Goal: Task Accomplishment & Management: Manage account settings

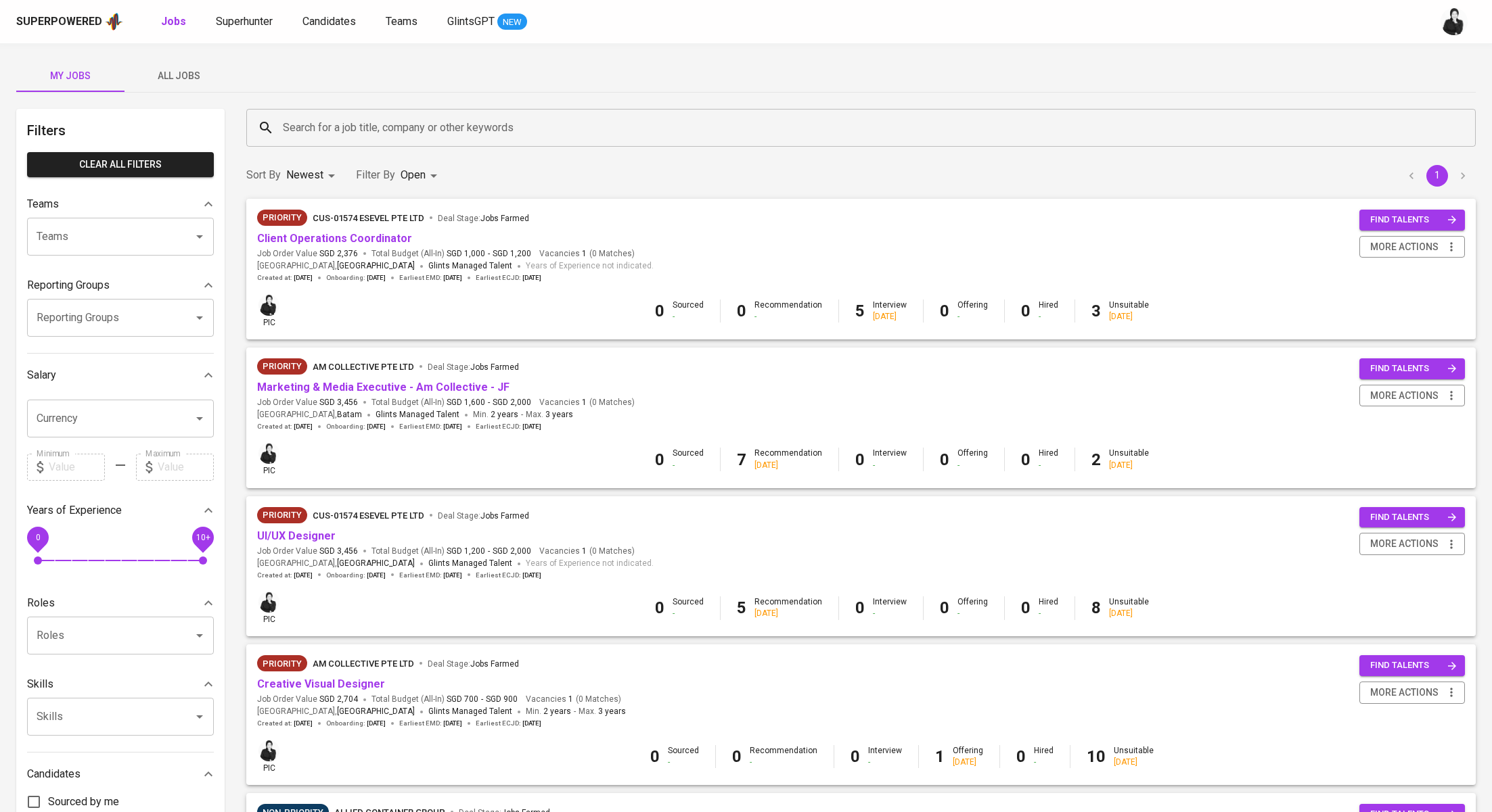
scroll to position [31, 0]
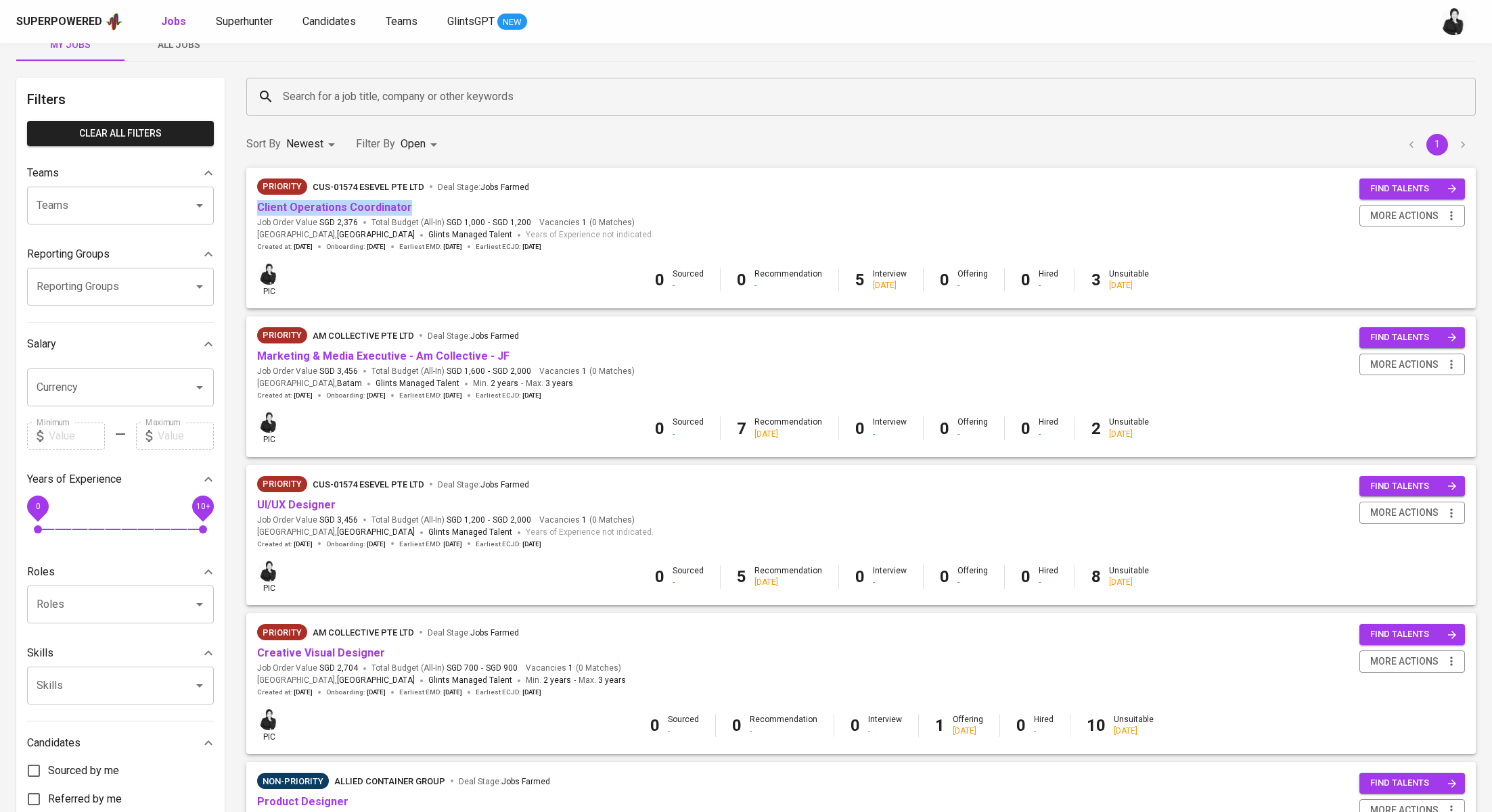
click at [174, 49] on span "All Jobs" at bounding box center [179, 45] width 92 height 17
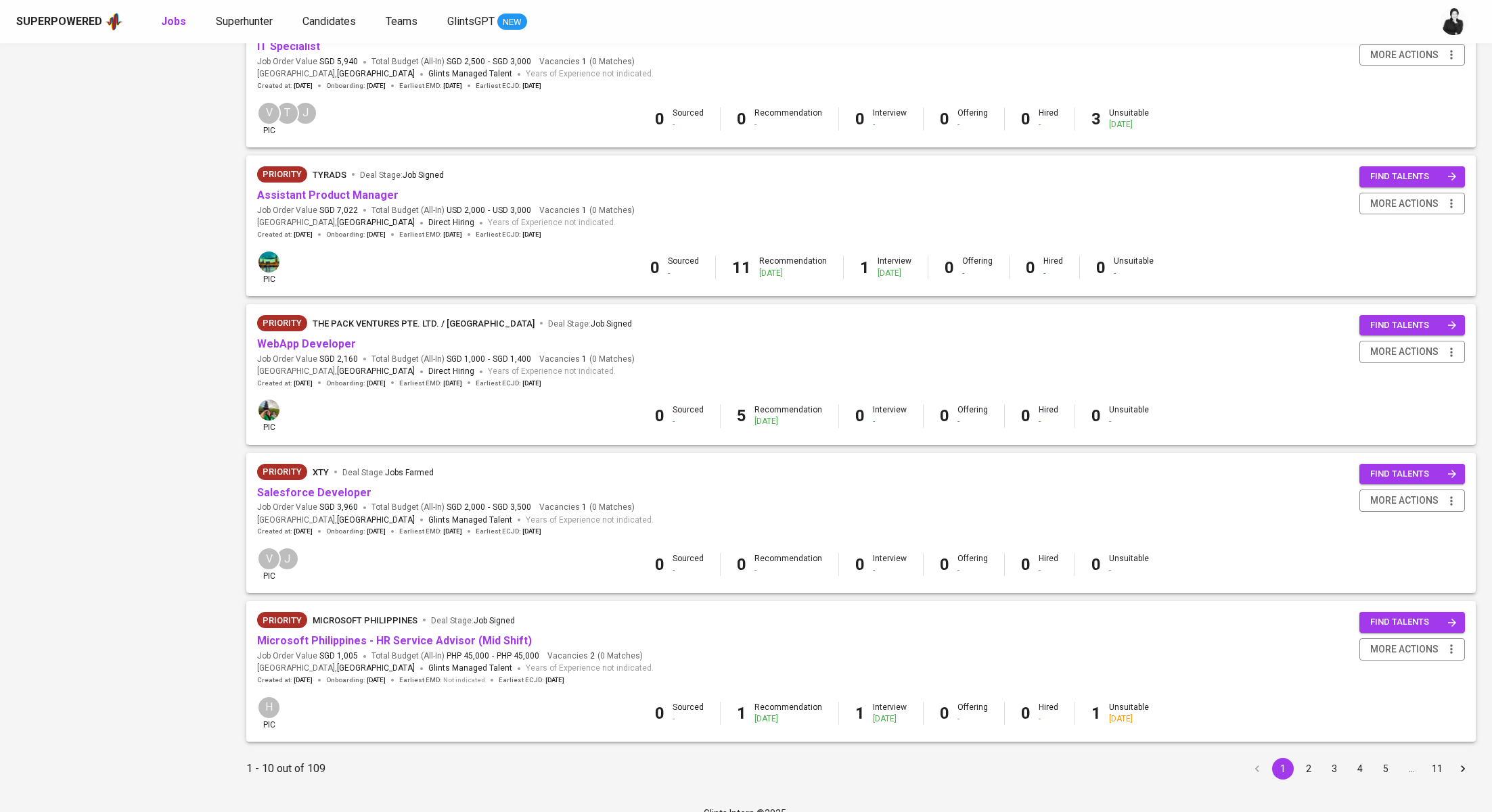
scroll to position [958, 0]
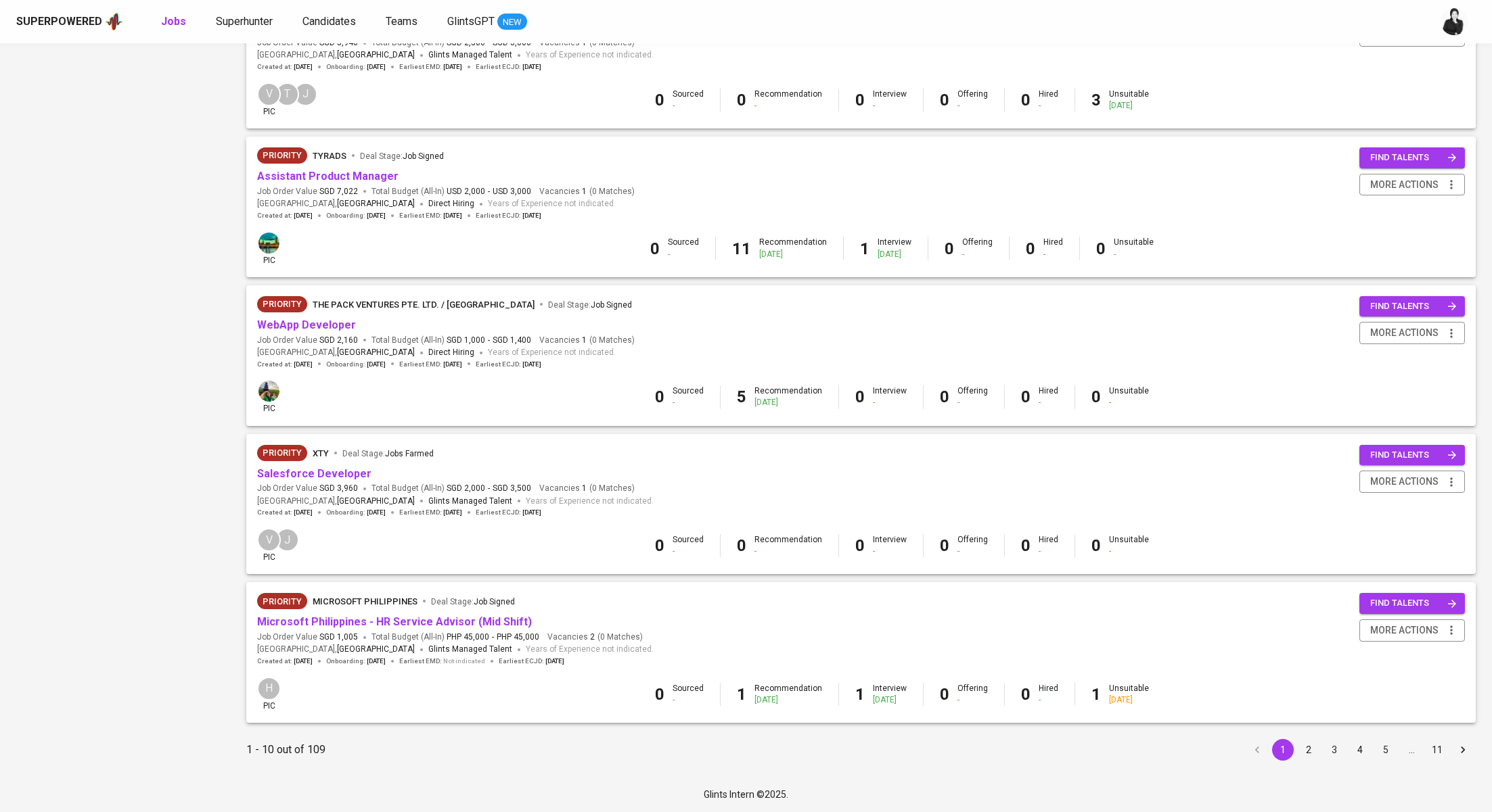
click at [1306, 753] on button "2" at bounding box center [1308, 750] width 21 height 21
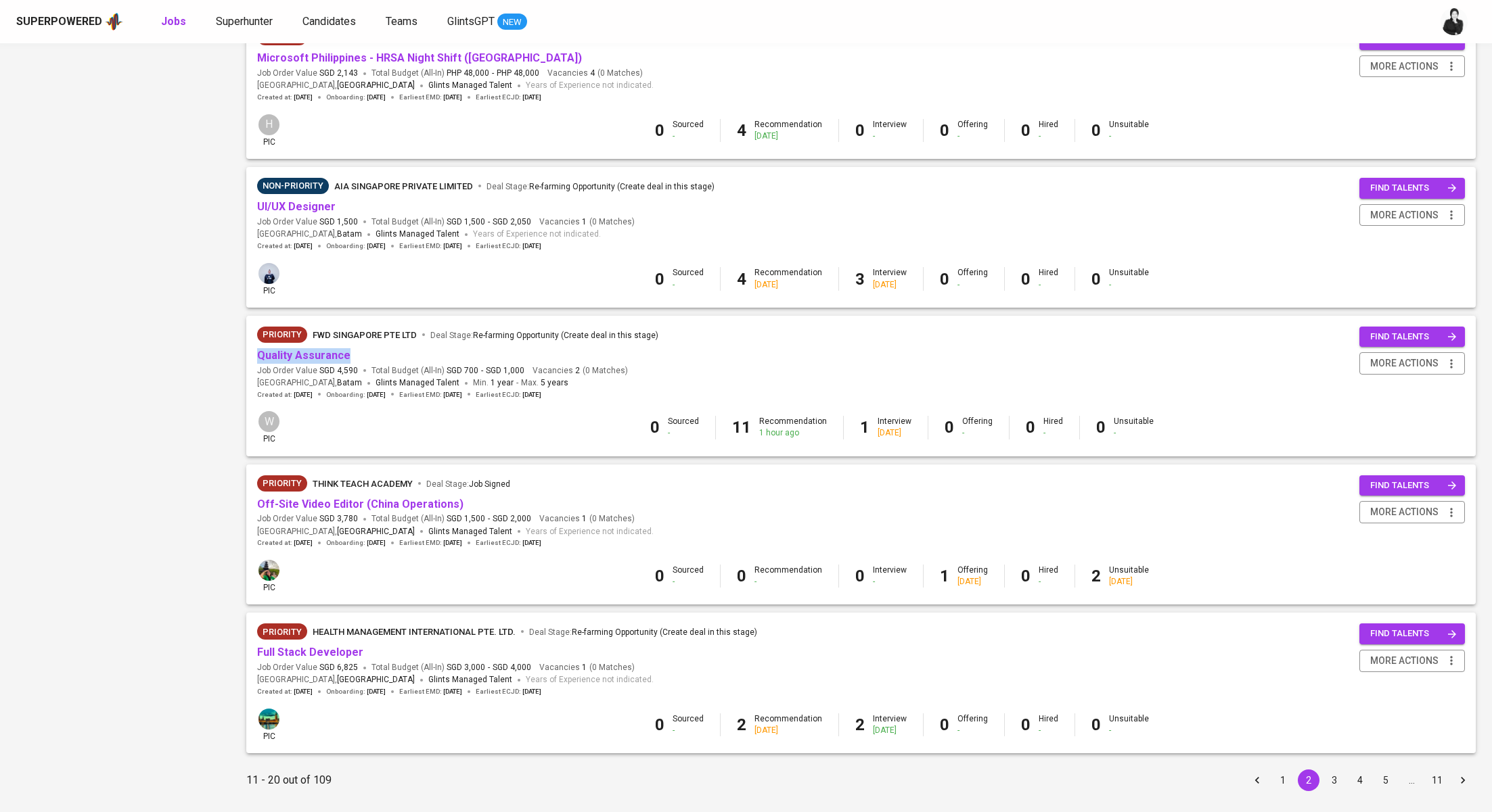
scroll to position [958, 0]
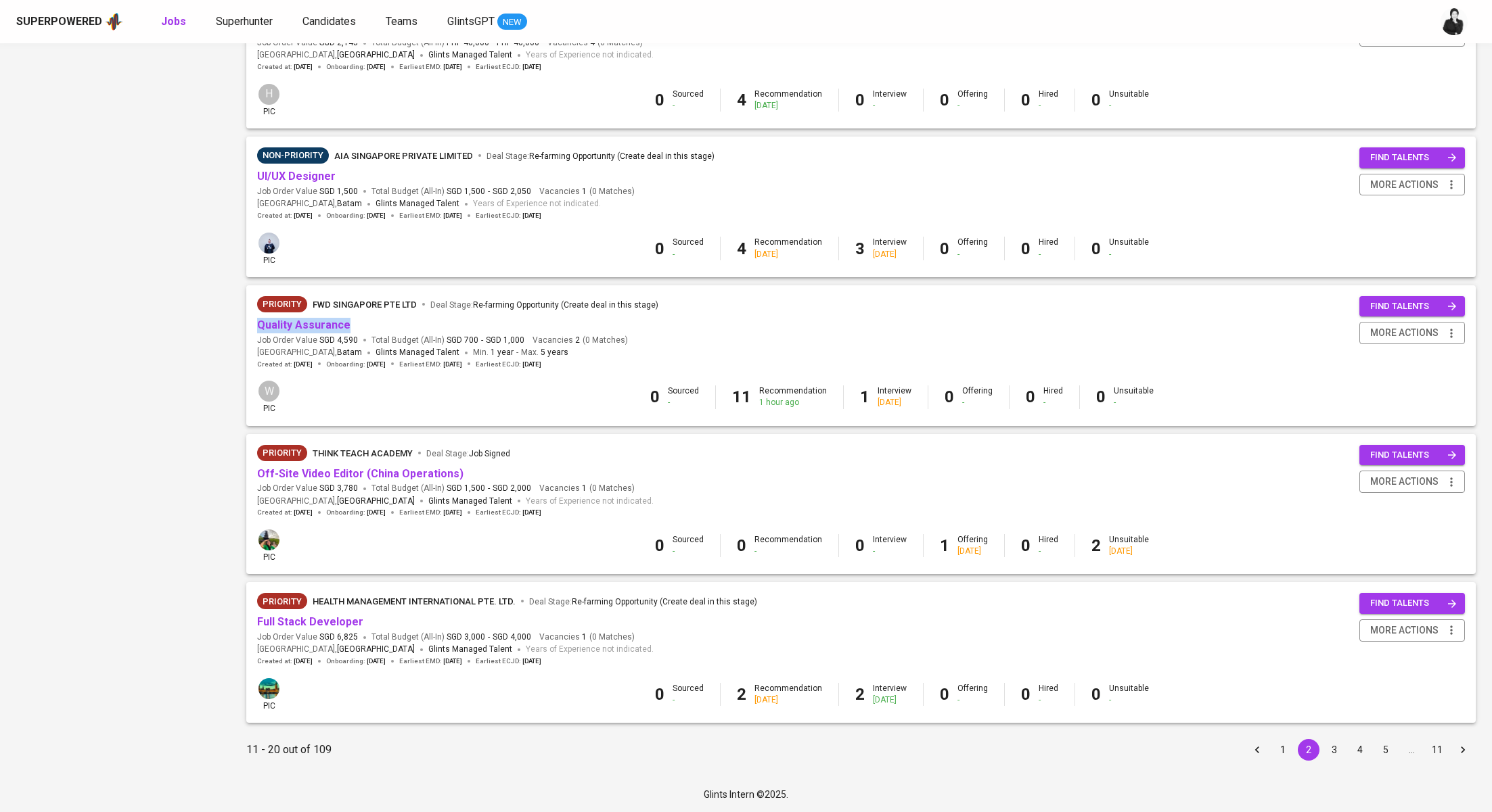
click at [1340, 756] on button "3" at bounding box center [1334, 750] width 21 height 21
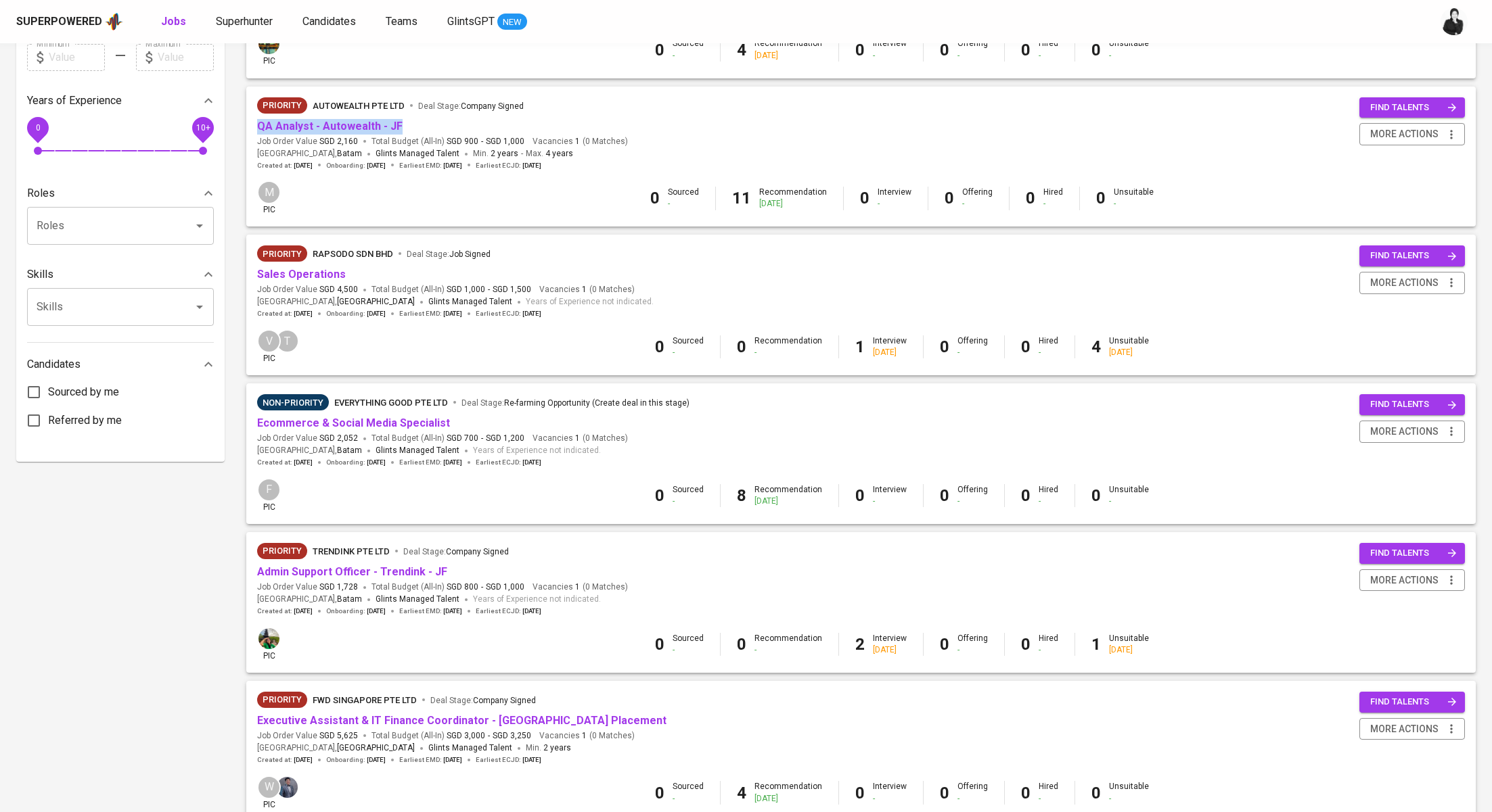
scroll to position [416, 0]
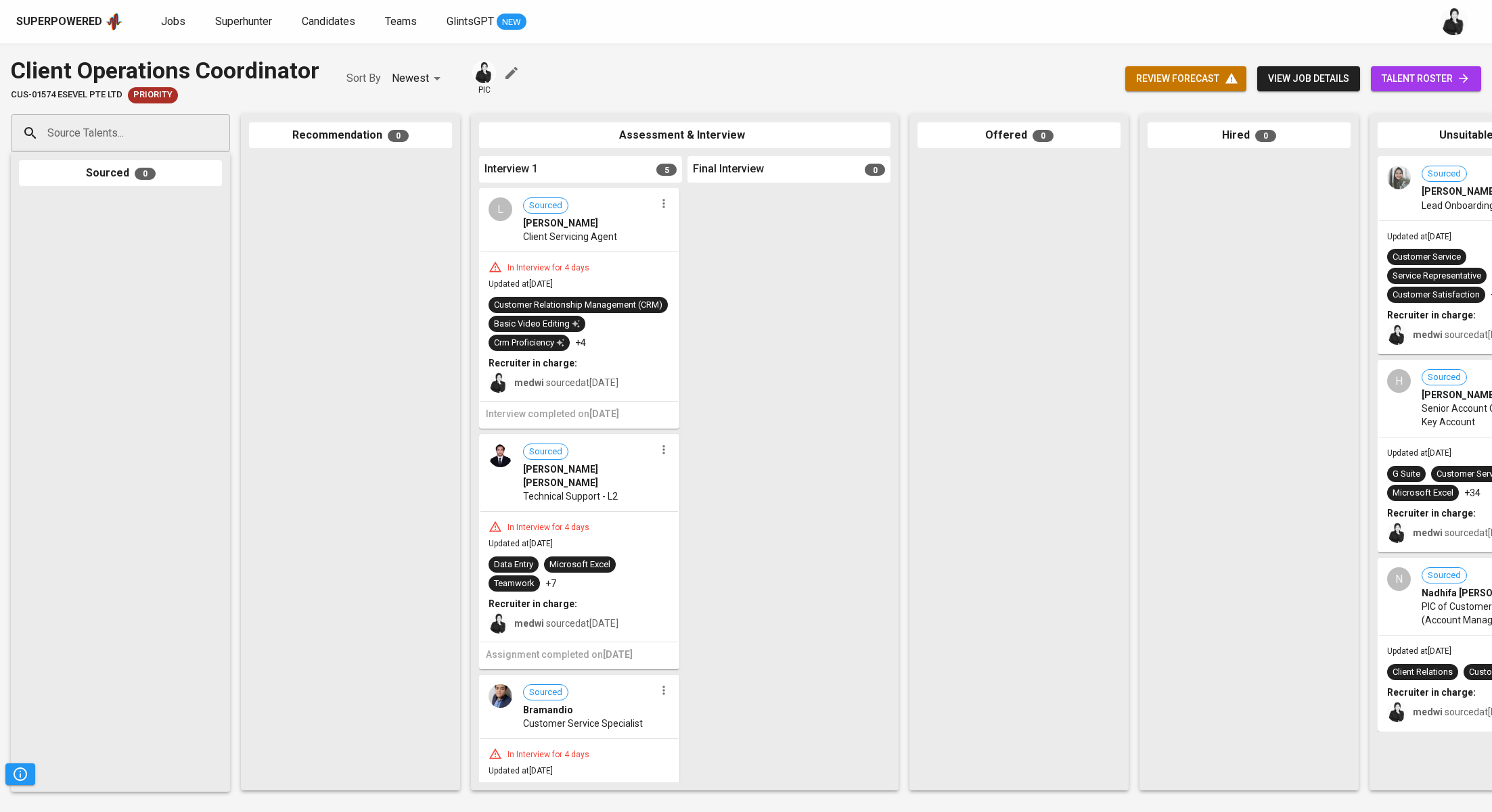
click at [660, 454] on button "button" at bounding box center [663, 449] width 18 height 18
click at [732, 476] on li "Proceed to next interview" at bounding box center [715, 473] width 131 height 20
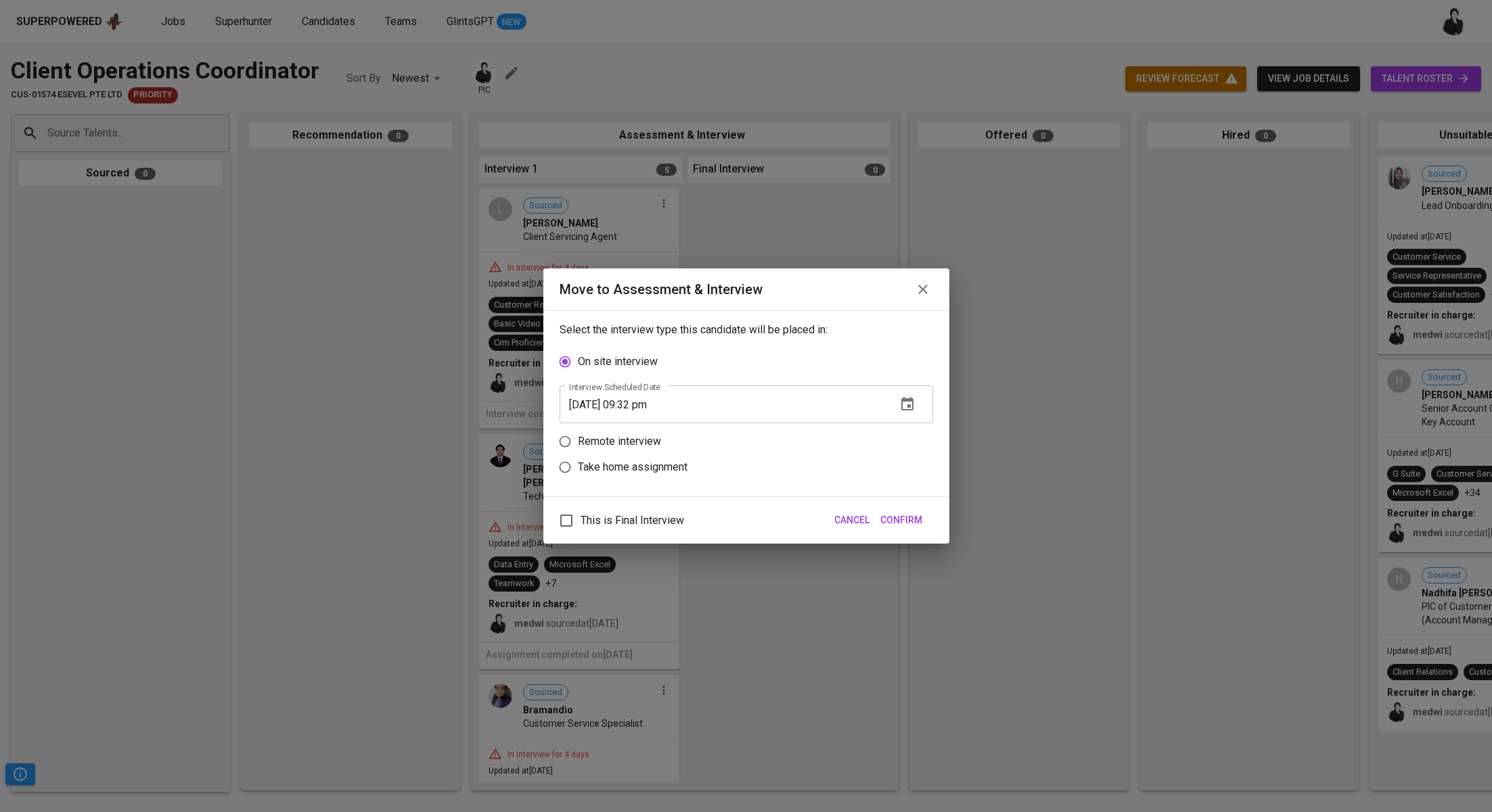
click at [651, 450] on label "Remote interview" at bounding box center [737, 441] width 370 height 26
click at [578, 450] on input "Remote interview" at bounding box center [565, 441] width 26 height 26
radio input "true"
click at [637, 431] on input "09/28/2025 09:32 pm" at bounding box center [722, 430] width 326 height 38
click at [640, 431] on input "09/28/2025 09:32 pm" at bounding box center [722, 430] width 326 height 38
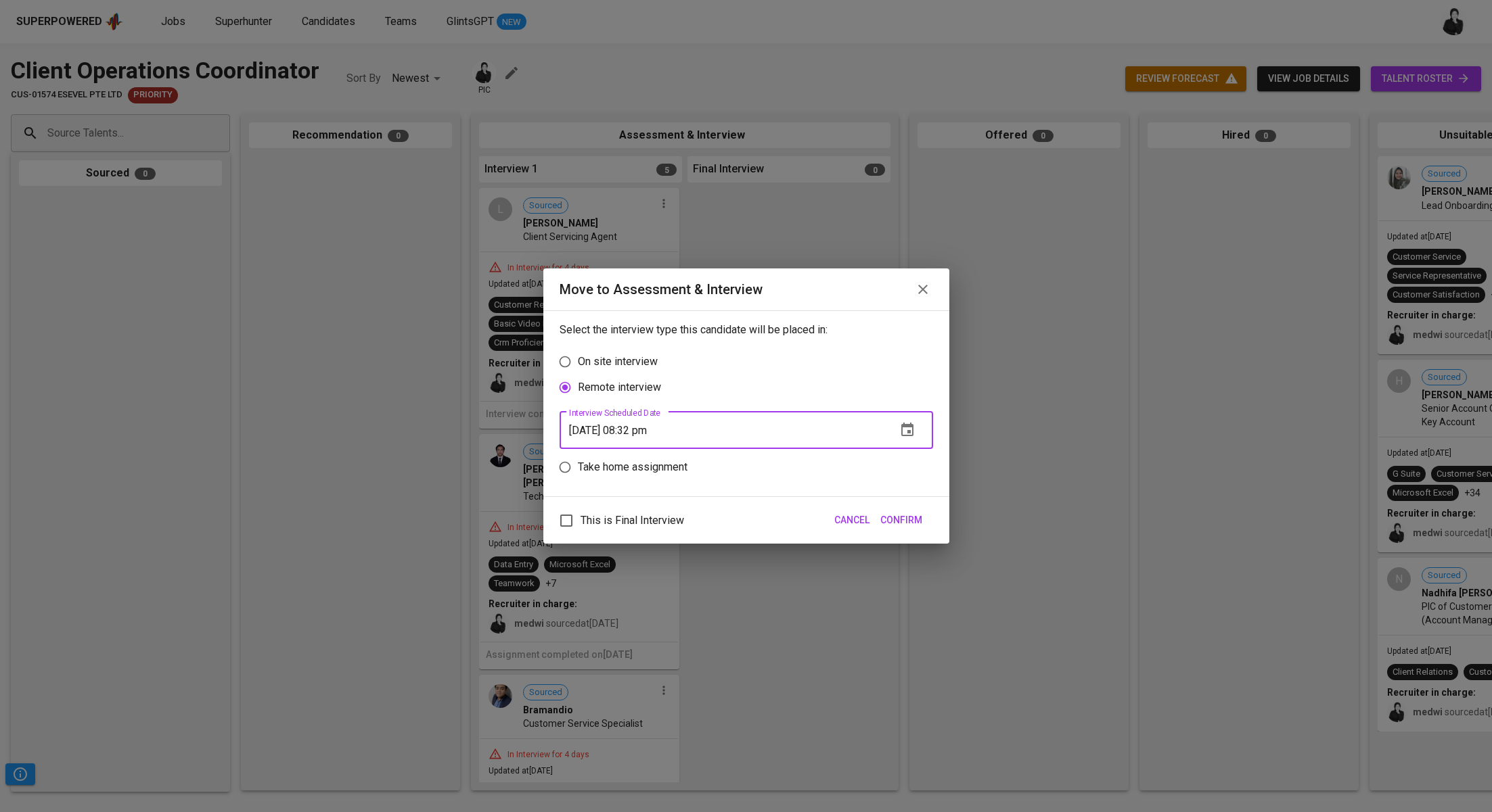
click at [655, 436] on input "09/28/2025 08:32 pm" at bounding box center [722, 430] width 326 height 38
type input "09/28/2025 08:33 pm"
click at [901, 531] on button "Confirm" at bounding box center [901, 520] width 53 height 25
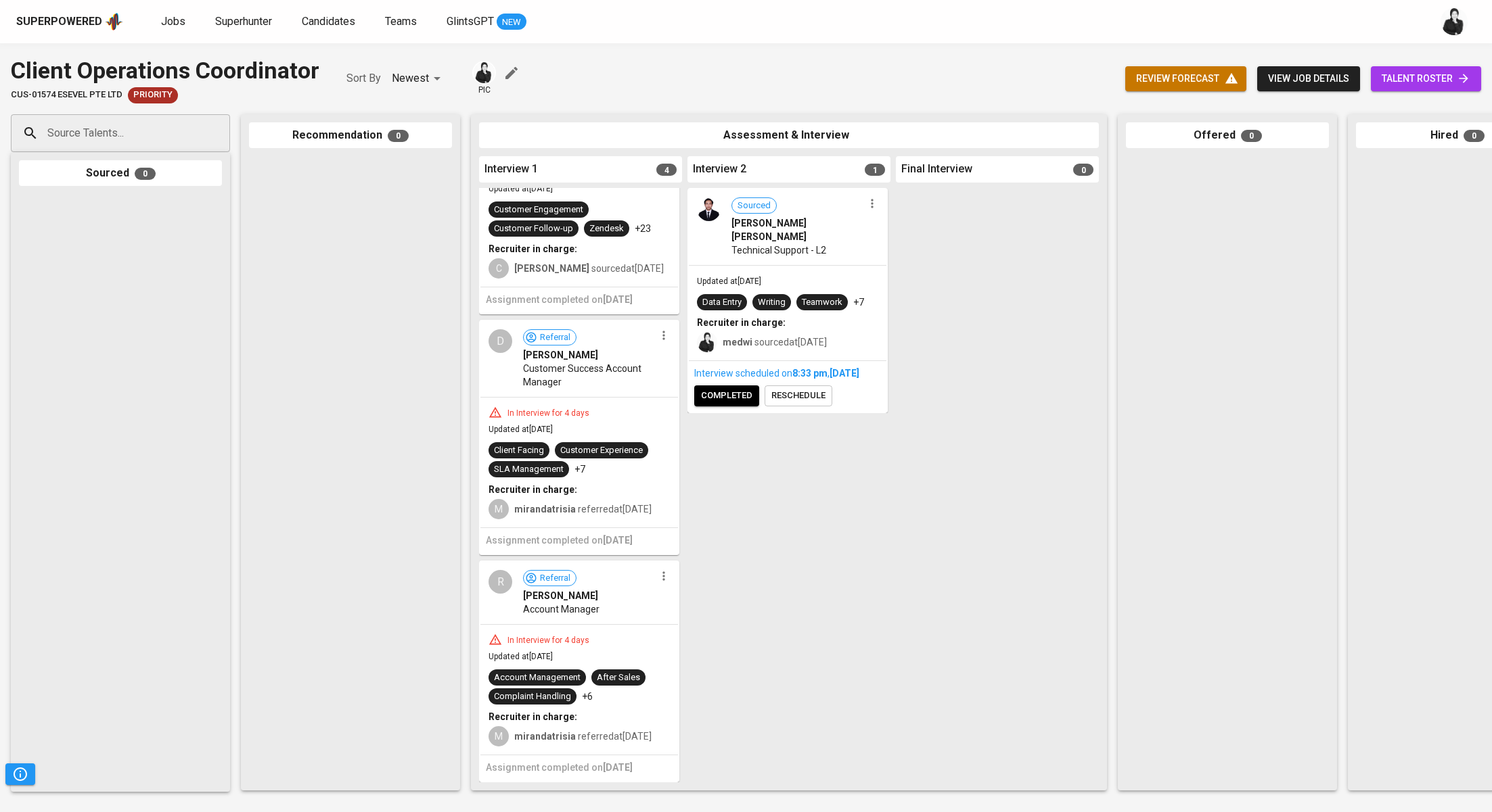
scroll to position [343, 0]
click at [721, 409] on div "Interview scheduled on 8:33 PM , Sep 28, 2025 completed reschedule" at bounding box center [787, 386] width 197 height 51
click at [734, 400] on span "completed" at bounding box center [727, 396] width 51 height 16
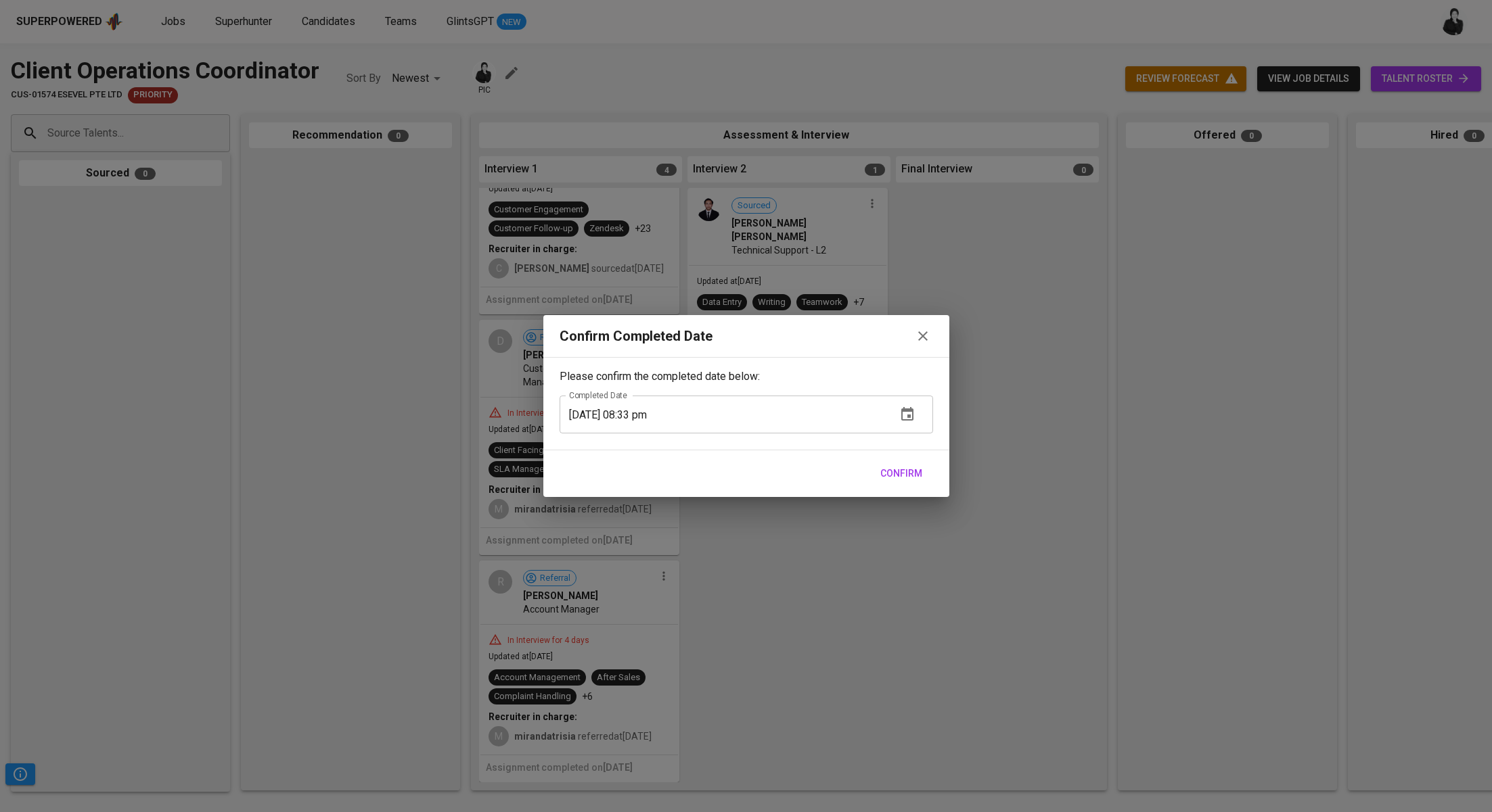
click at [905, 466] on span "Confirm" at bounding box center [901, 473] width 42 height 17
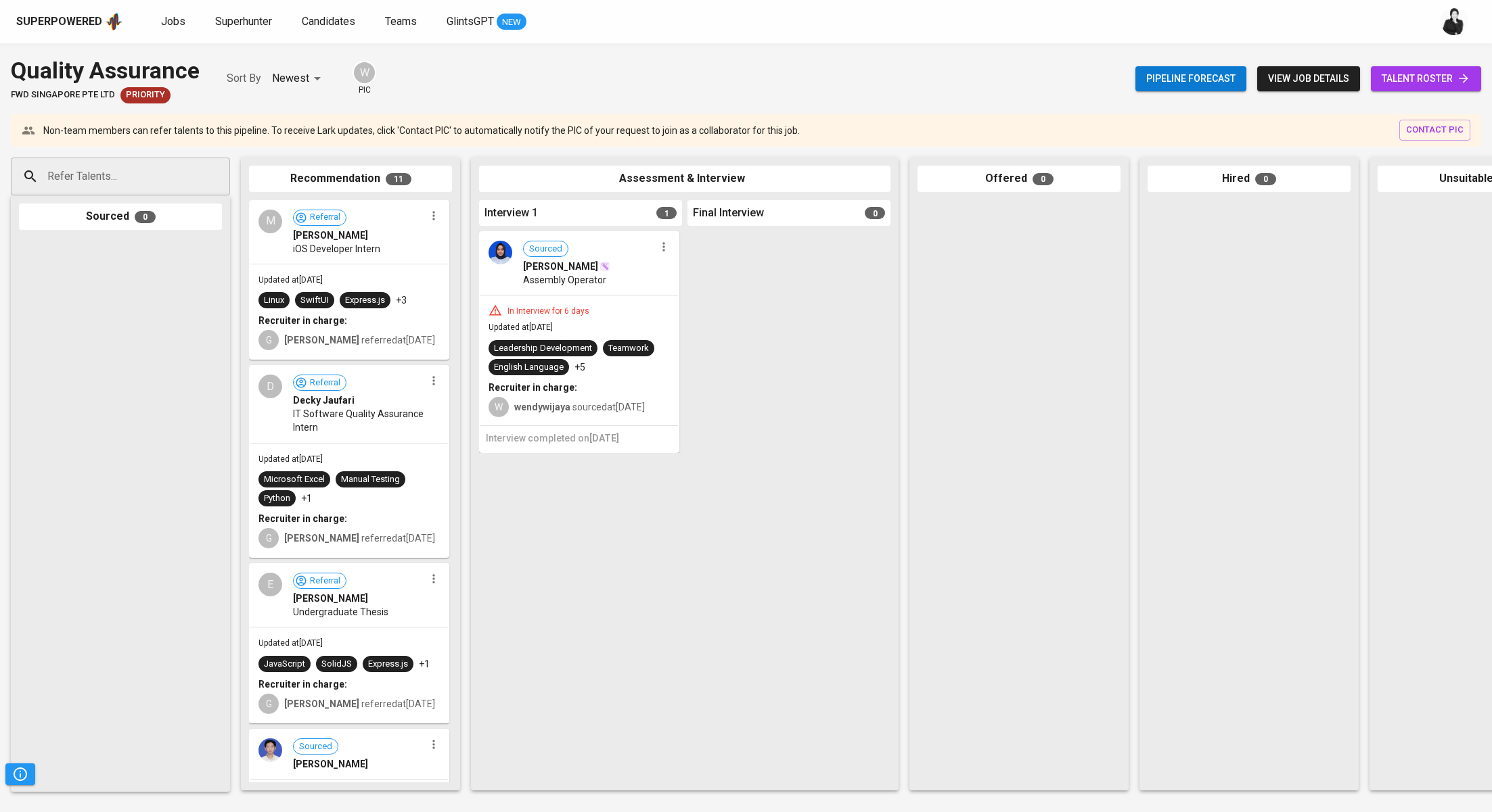
scroll to position [361, 0]
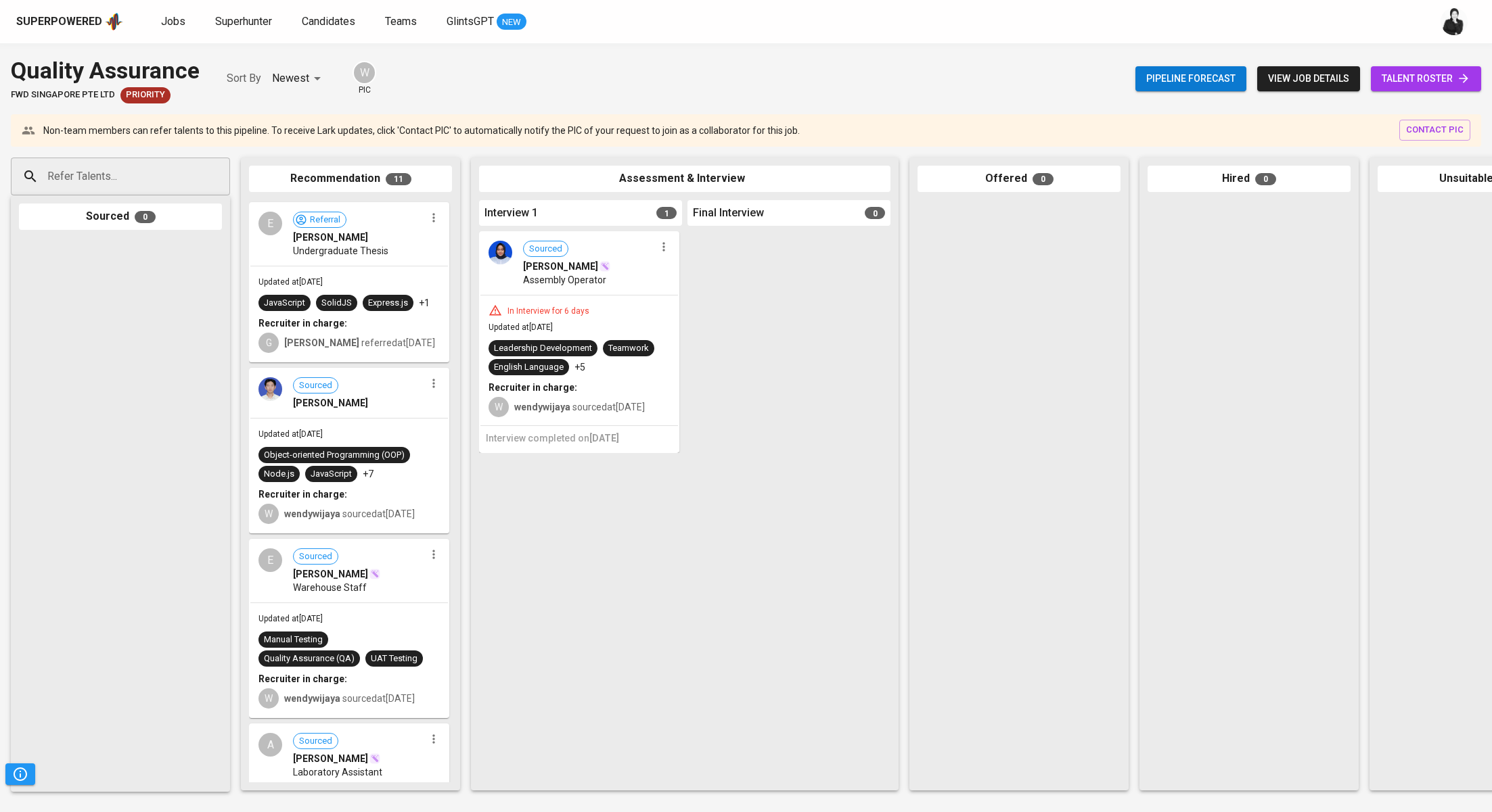
click at [1456, 76] on span "talent roster" at bounding box center [1426, 79] width 89 height 17
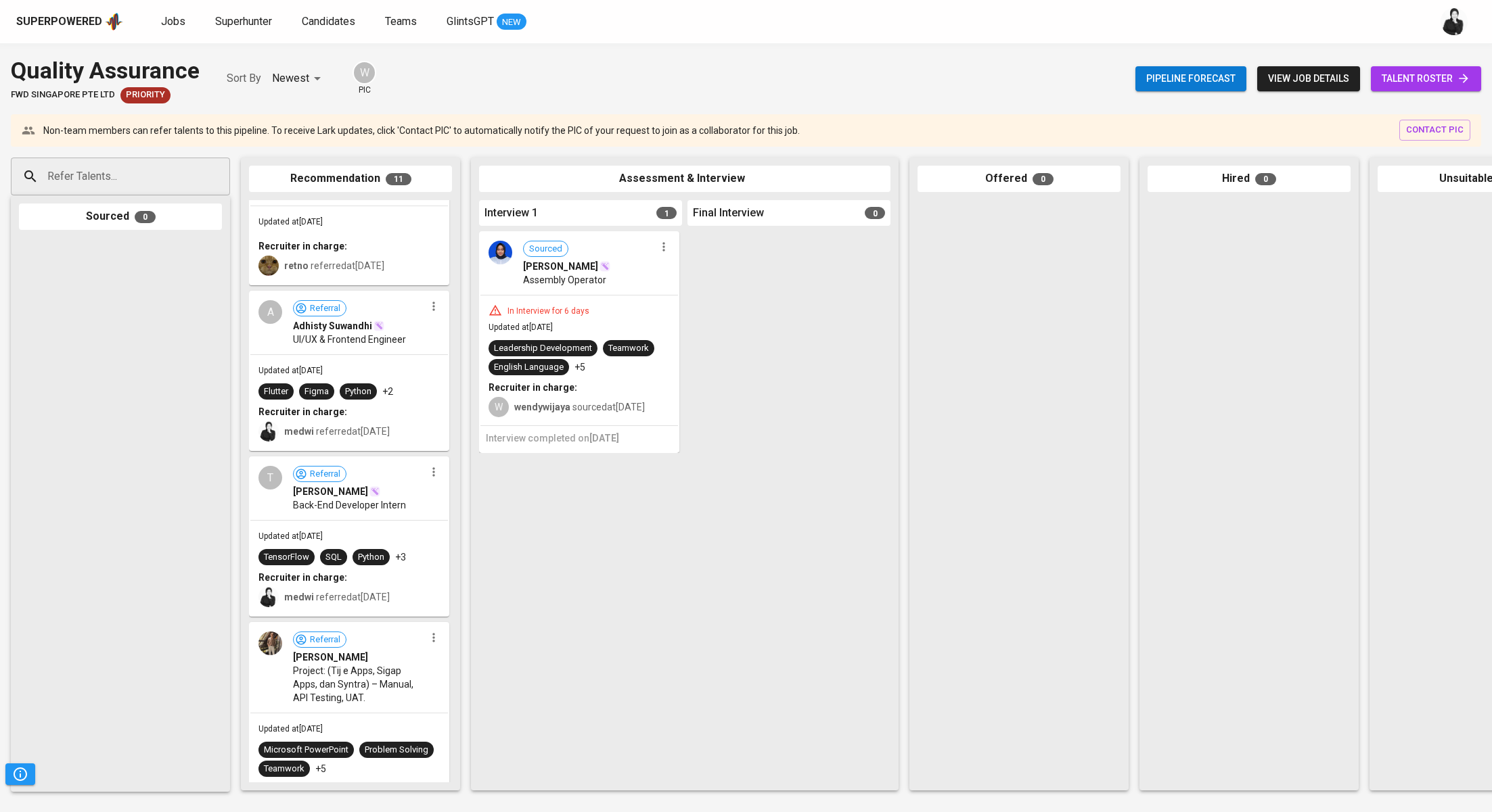
scroll to position [1327, 0]
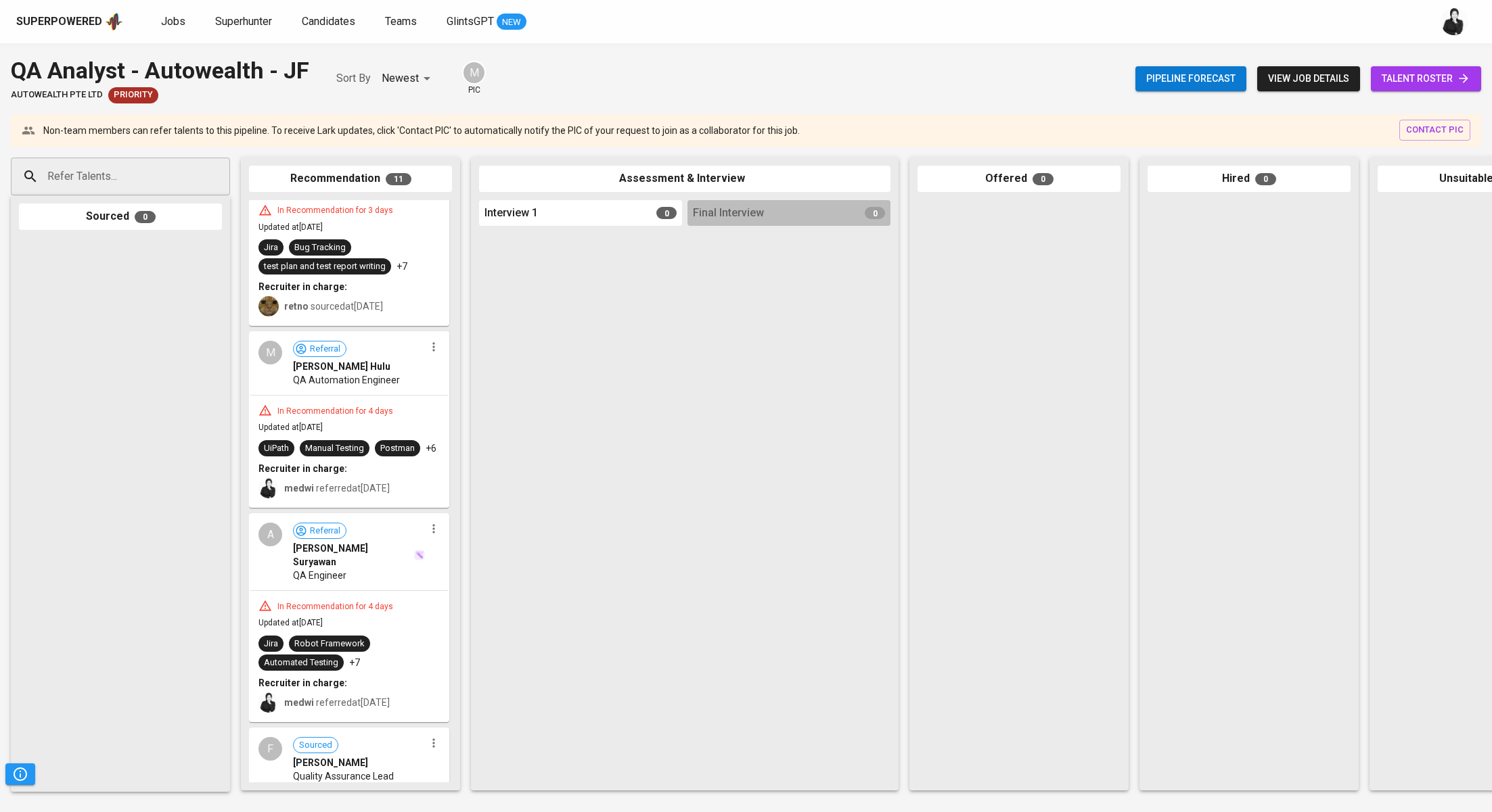
scroll to position [858, 0]
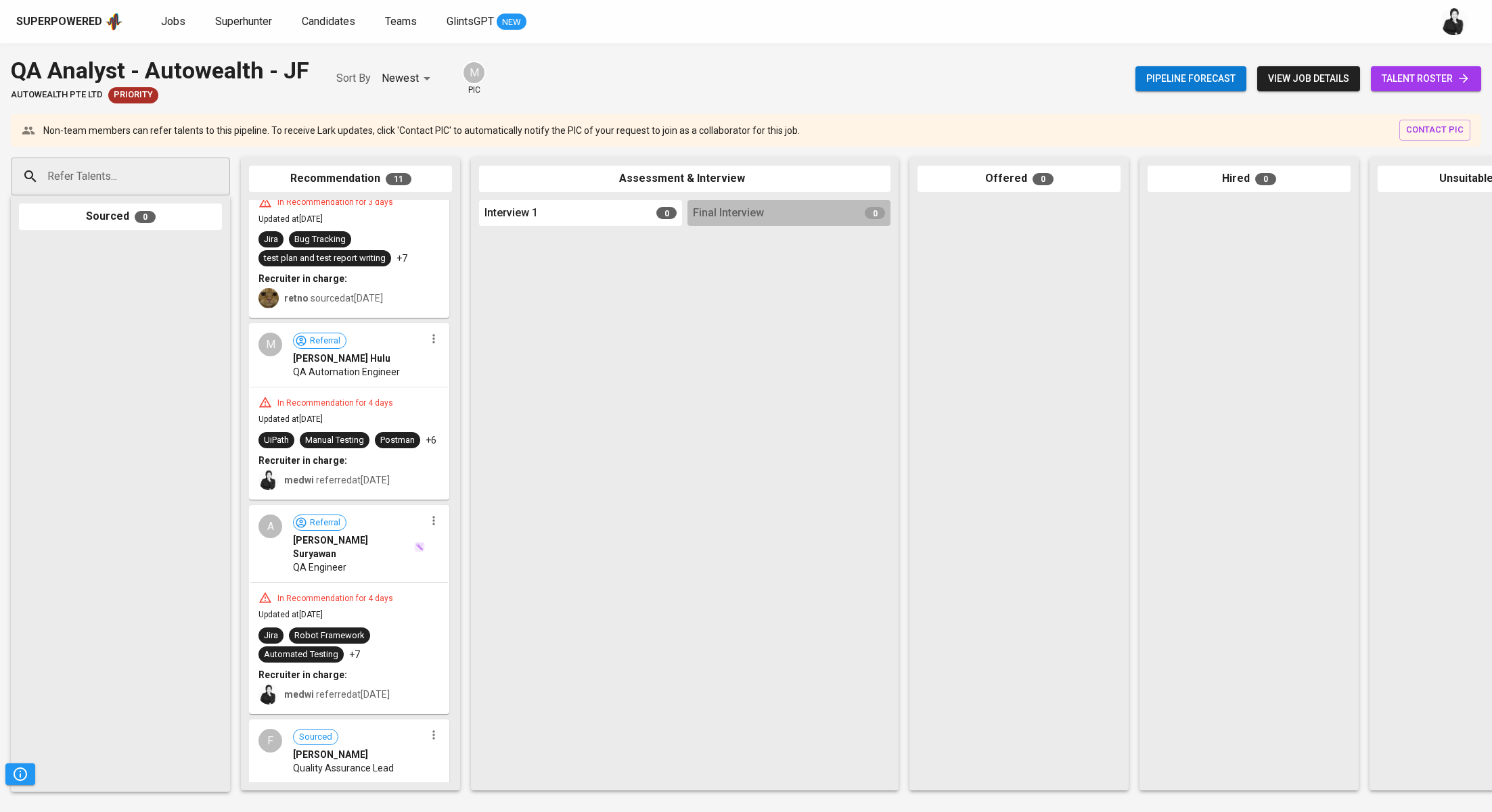
click at [1460, 76] on icon at bounding box center [1463, 78] width 14 height 14
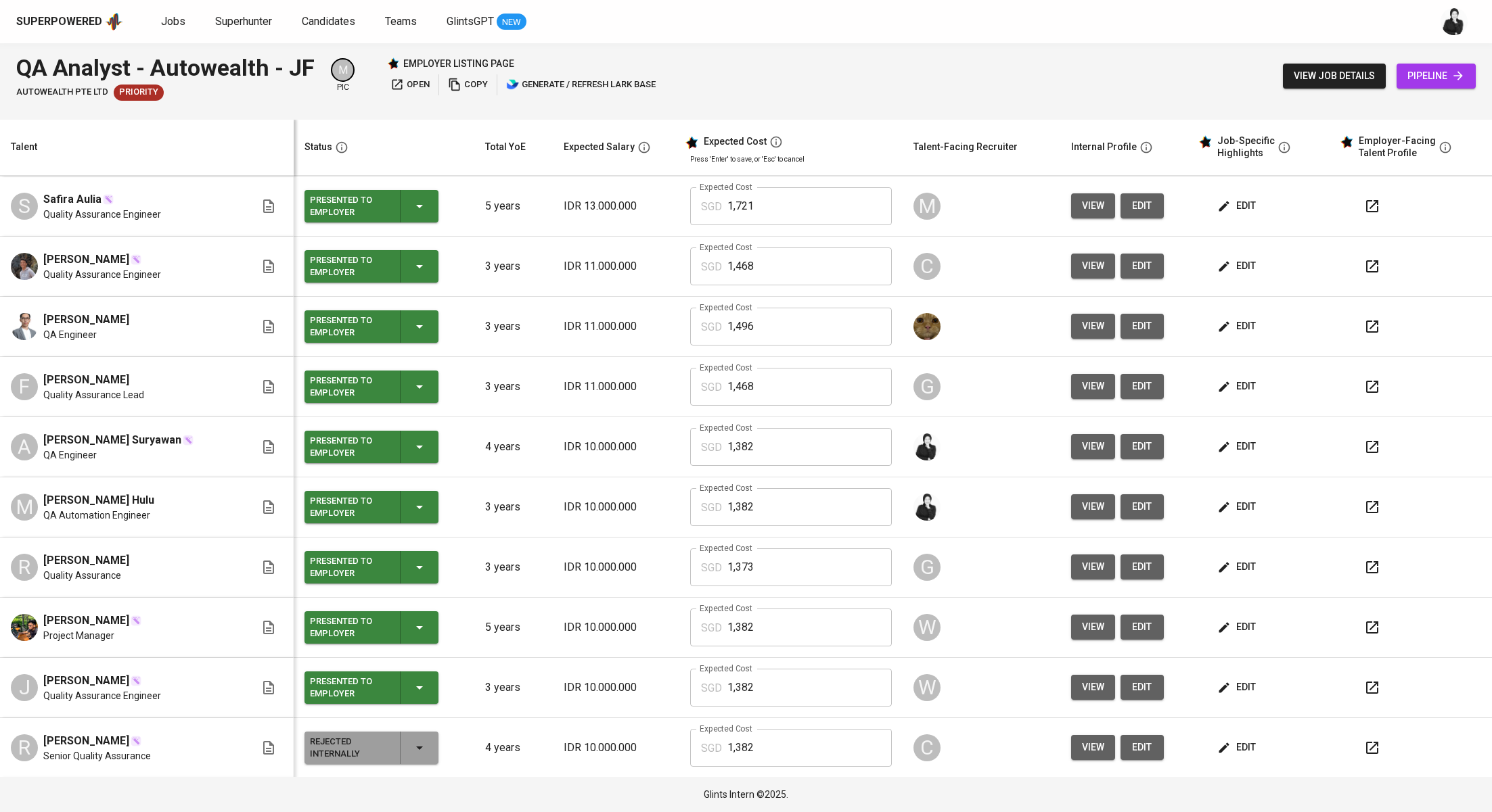
scroll to position [179, 0]
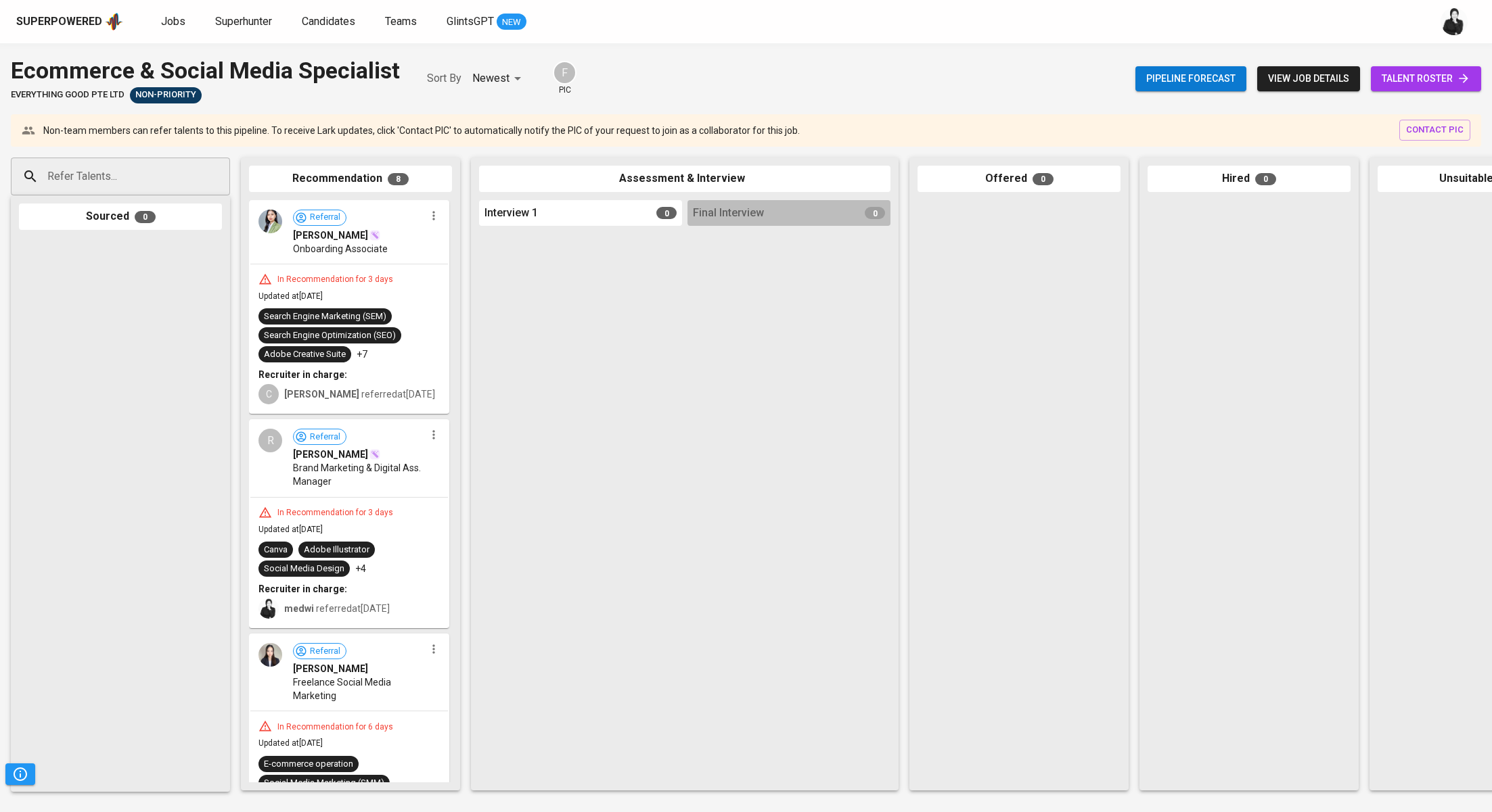
click at [1407, 72] on span "talent roster" at bounding box center [1426, 79] width 89 height 17
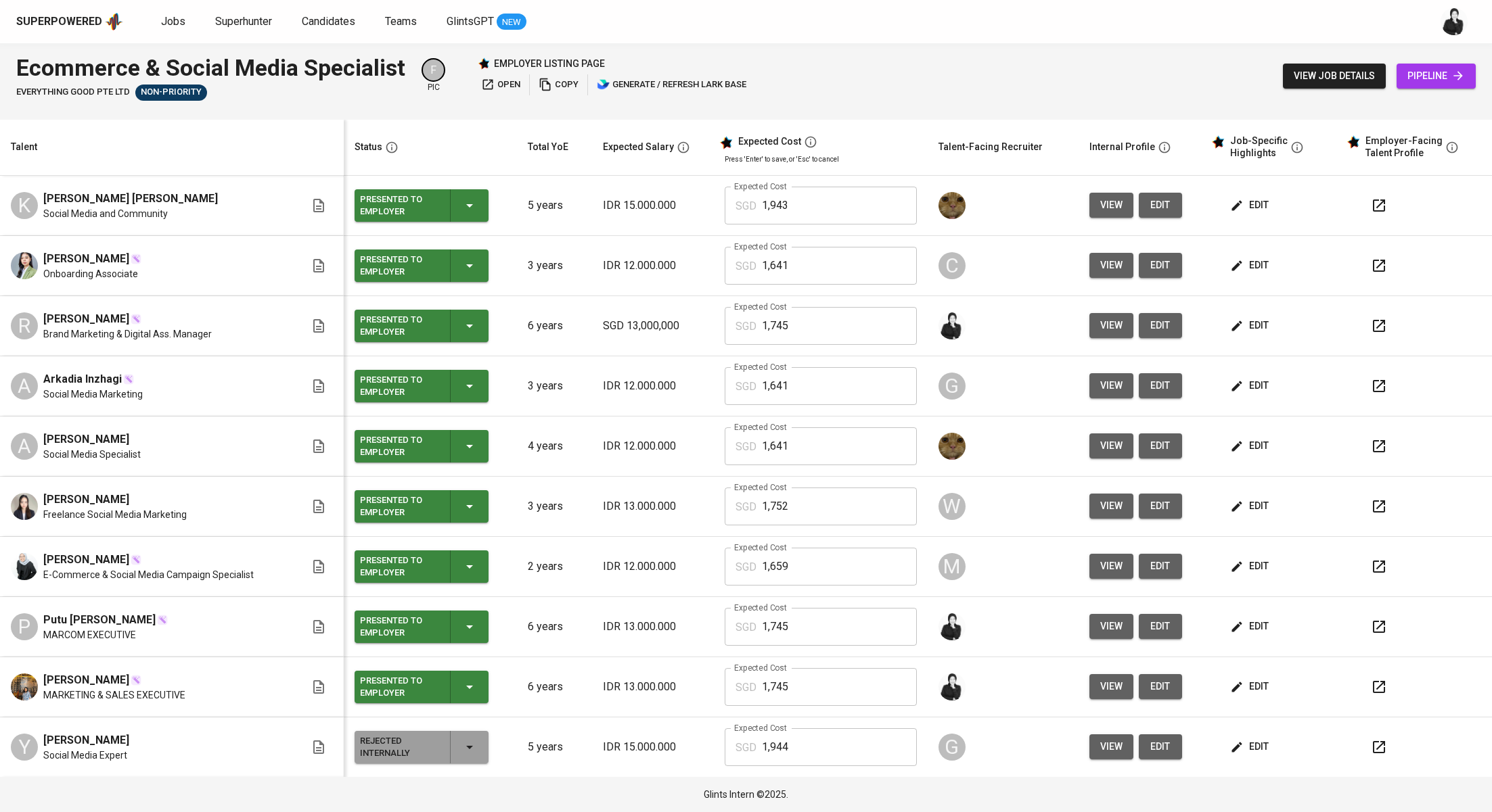
click at [1418, 80] on span "pipeline" at bounding box center [1436, 76] width 57 height 17
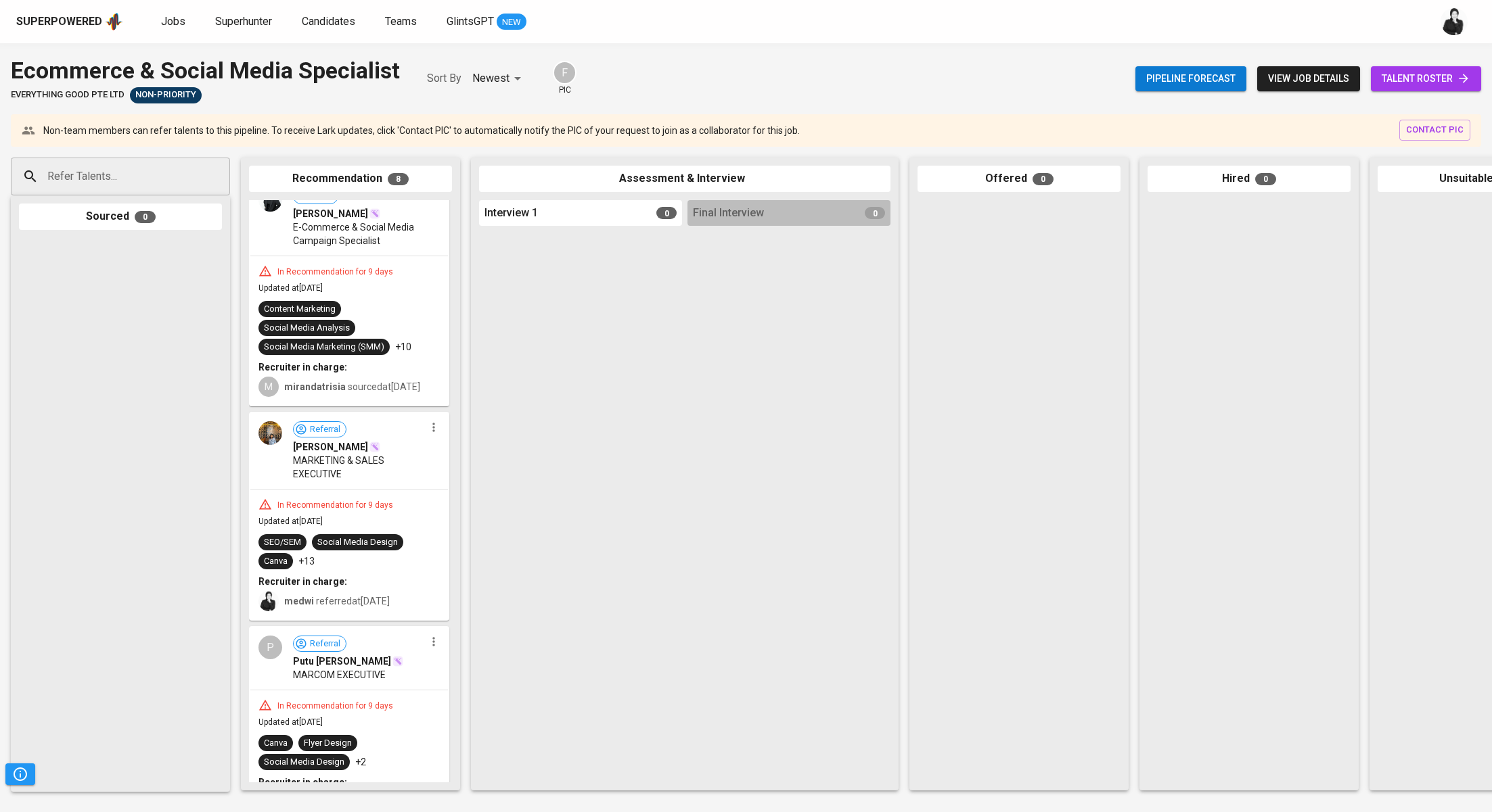
scroll to position [1123, 0]
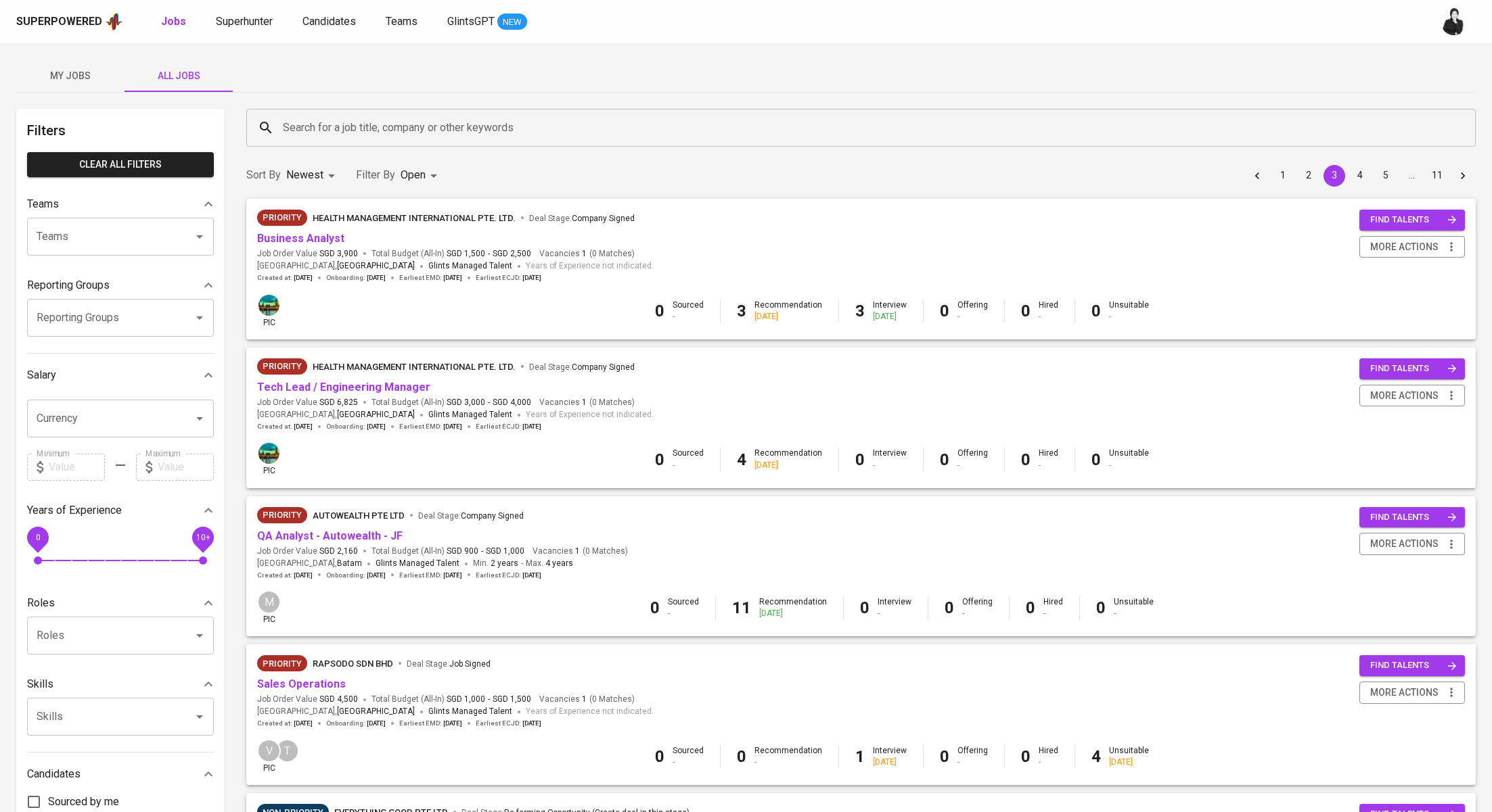
click at [92, 78] on span "My Jobs" at bounding box center [70, 76] width 92 height 17
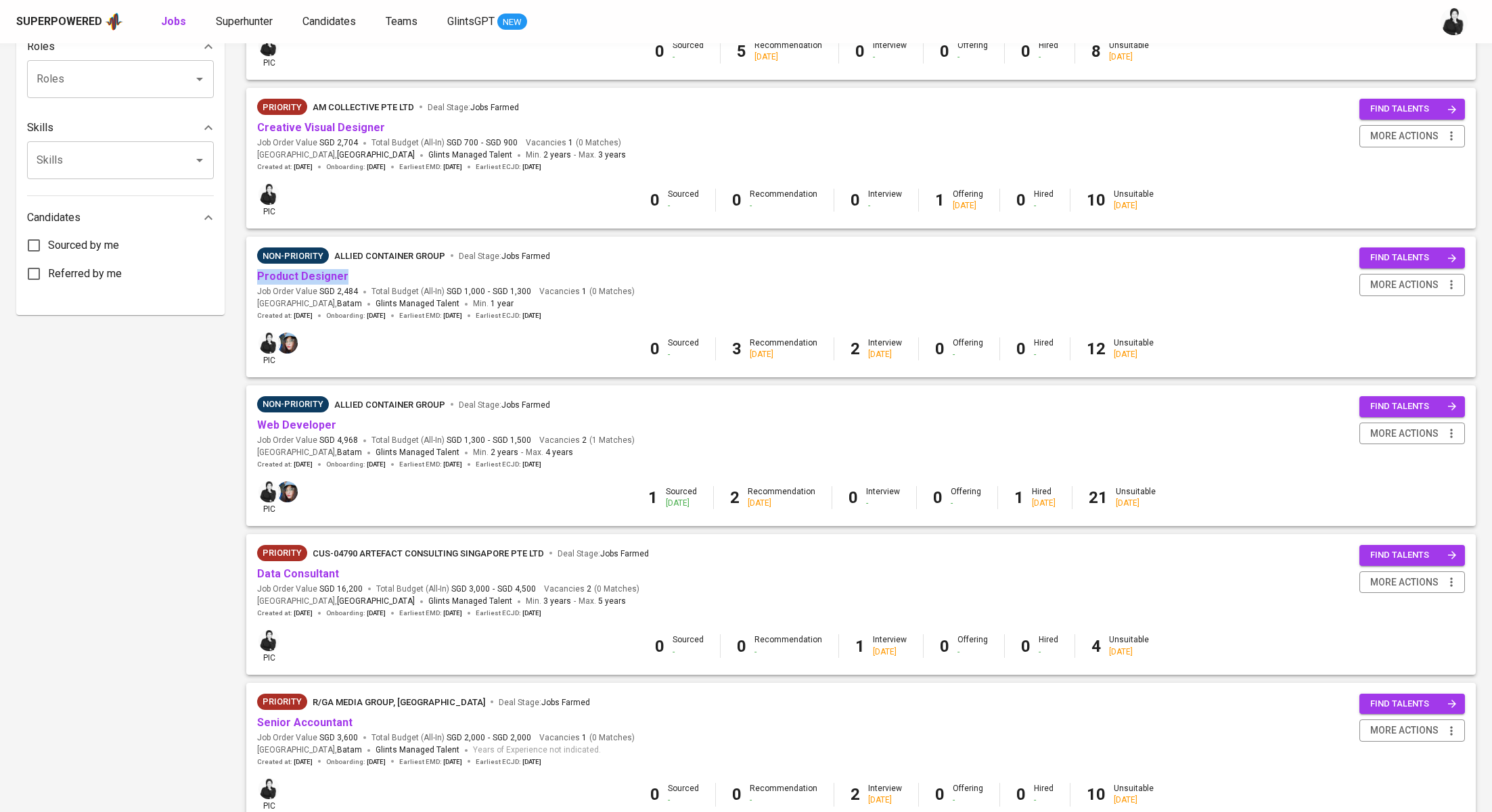
scroll to position [566, 0]
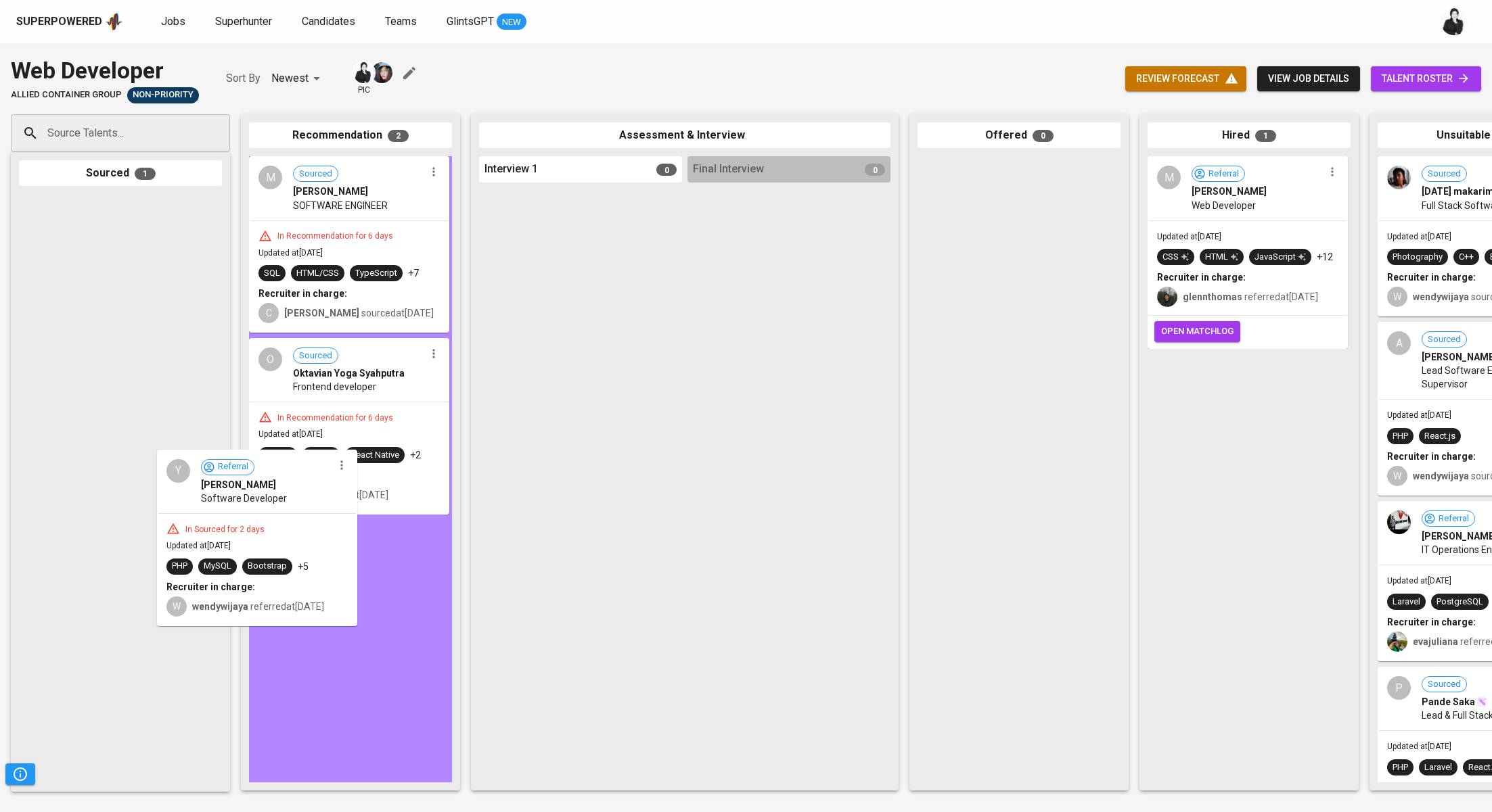
drag, startPoint x: 131, startPoint y: 261, endPoint x: 281, endPoint y: 537, distance: 314.1
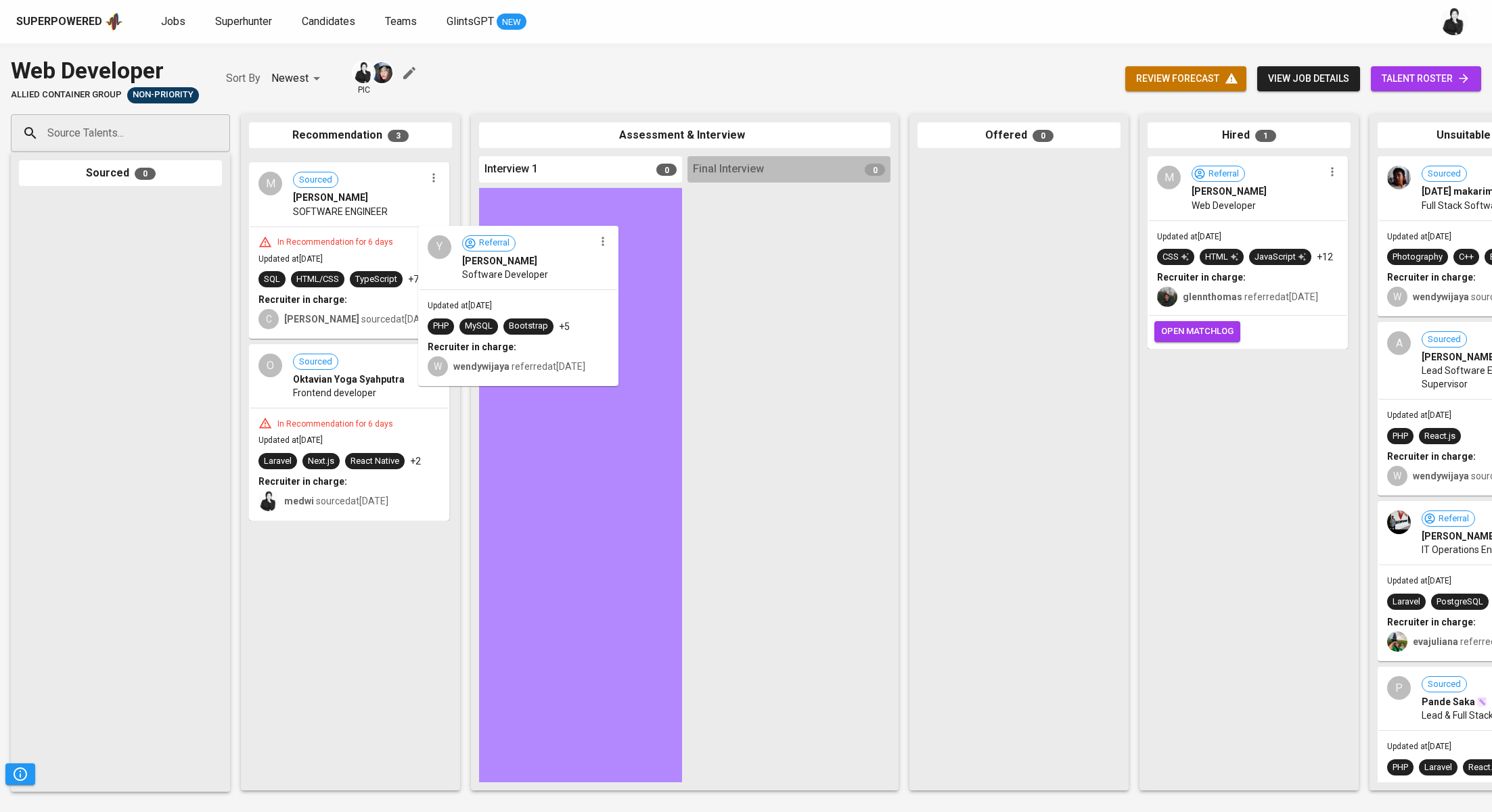
drag, startPoint x: 399, startPoint y: 184, endPoint x: 572, endPoint y: 252, distance: 185.9
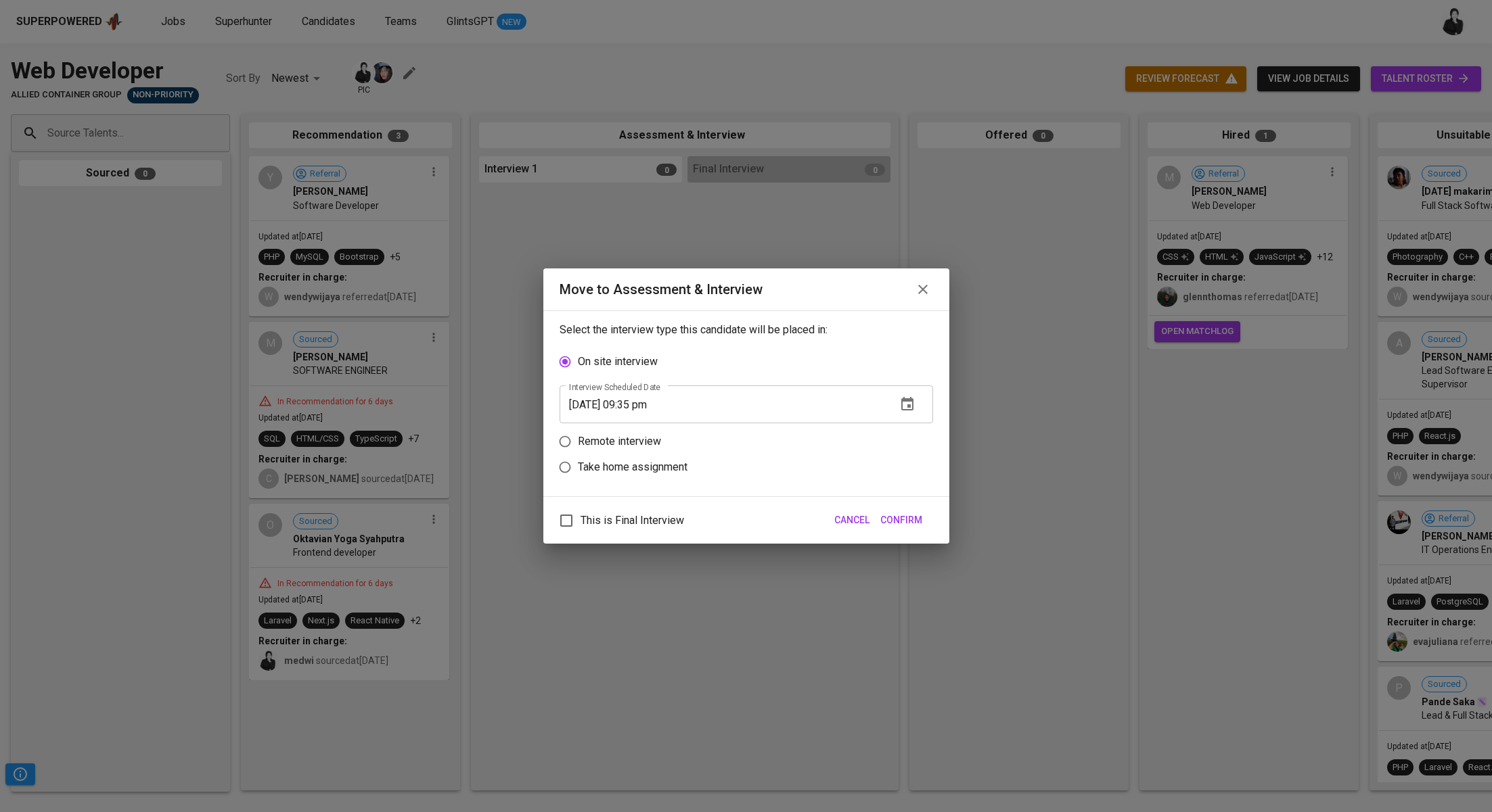
click at [637, 446] on p "Remote interview" at bounding box center [620, 441] width 83 height 16
click at [578, 446] on input "Remote interview" at bounding box center [565, 441] width 26 height 26
radio input "true"
click at [642, 431] on input "09/28/2025 09:35 pm" at bounding box center [722, 430] width 326 height 38
click at [652, 426] on input "09/28/2025 08:35 pm" at bounding box center [722, 430] width 326 height 38
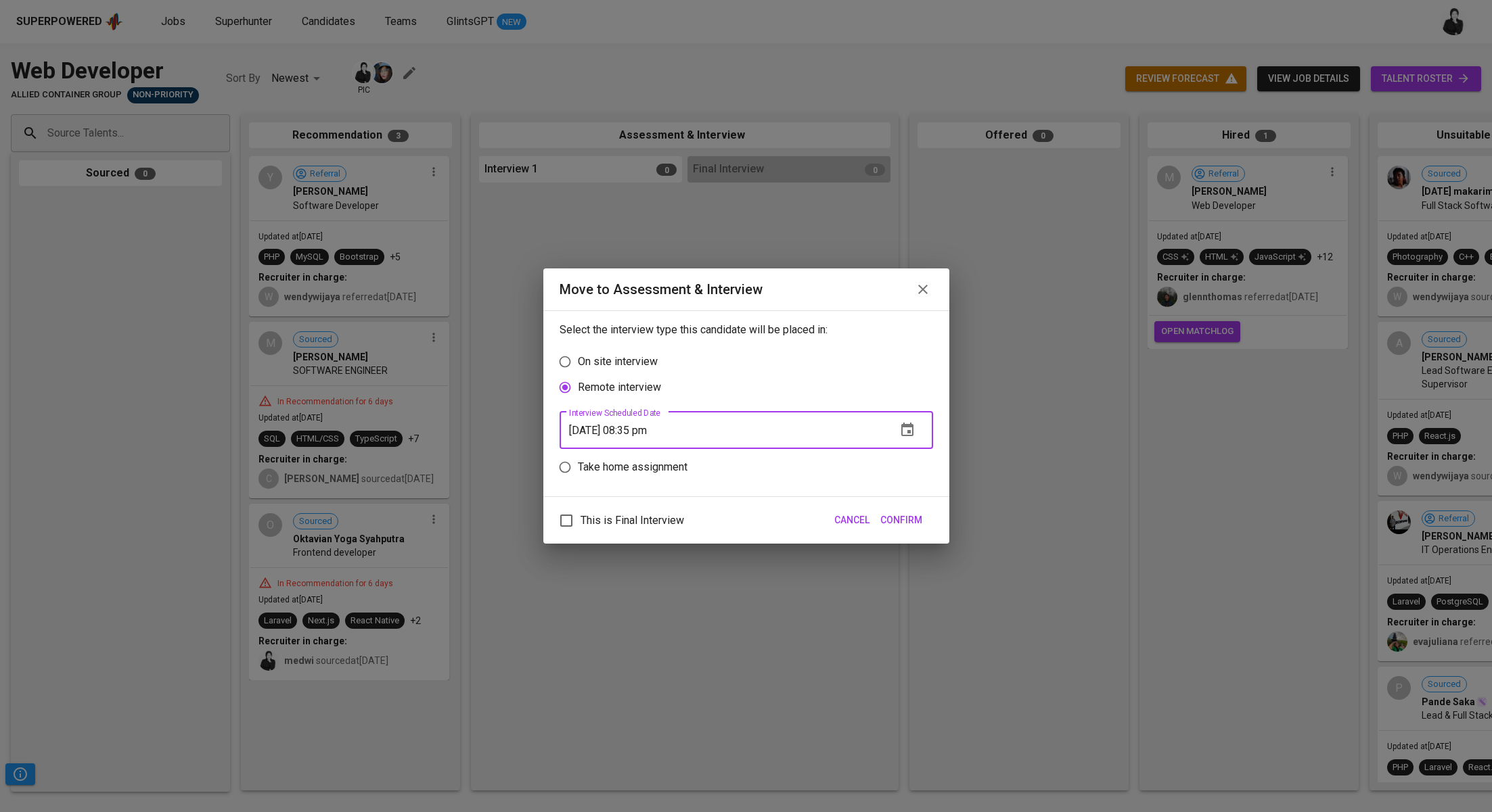
click at [655, 429] on input "09/28/2025 08:35 pm" at bounding box center [722, 430] width 326 height 38
type input "[DATE] 08:36 pm"
click at [916, 523] on span "Confirm" at bounding box center [901, 521] width 42 height 17
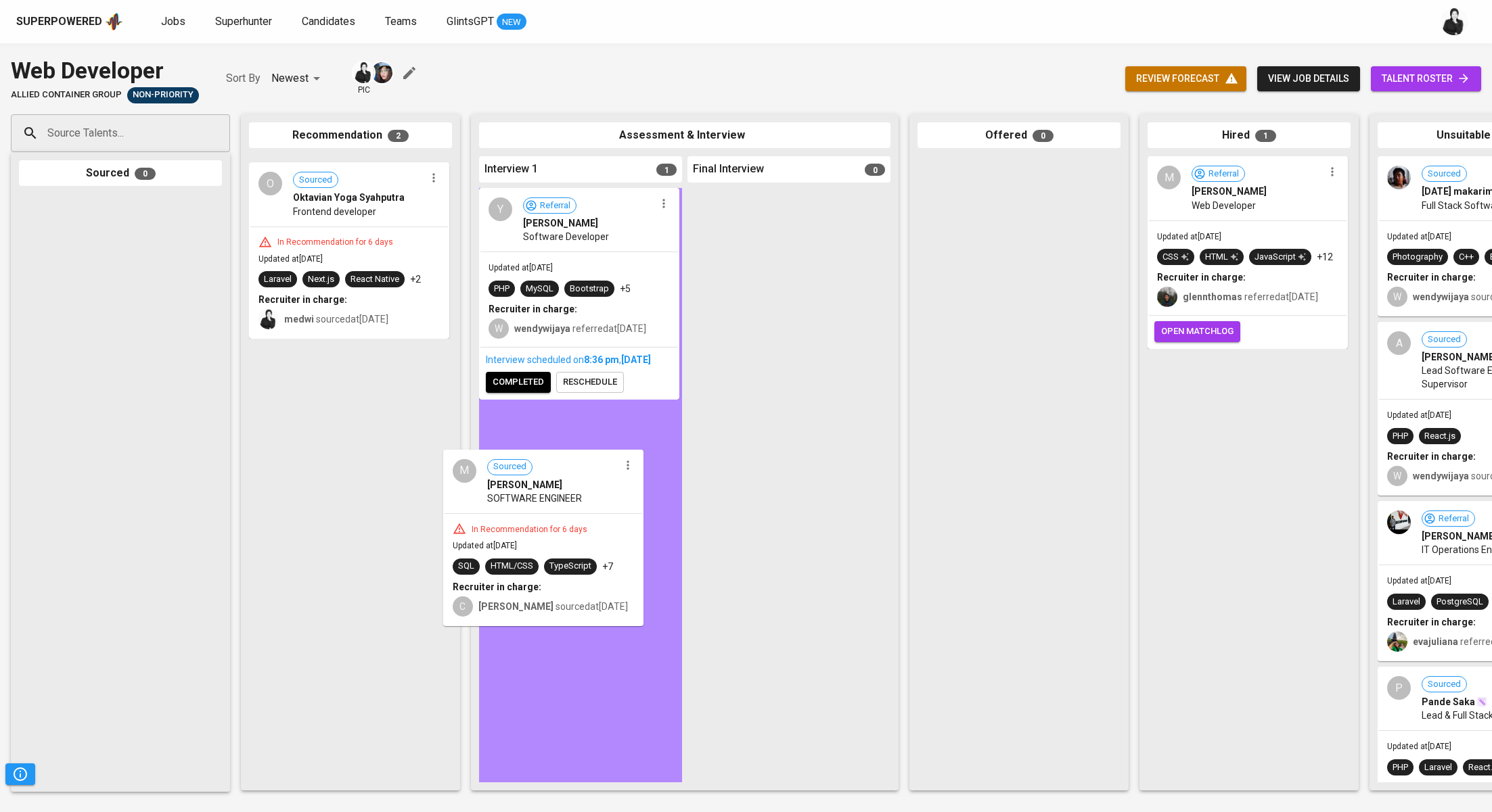
drag, startPoint x: 337, startPoint y: 225, endPoint x: 556, endPoint y: 538, distance: 382.0
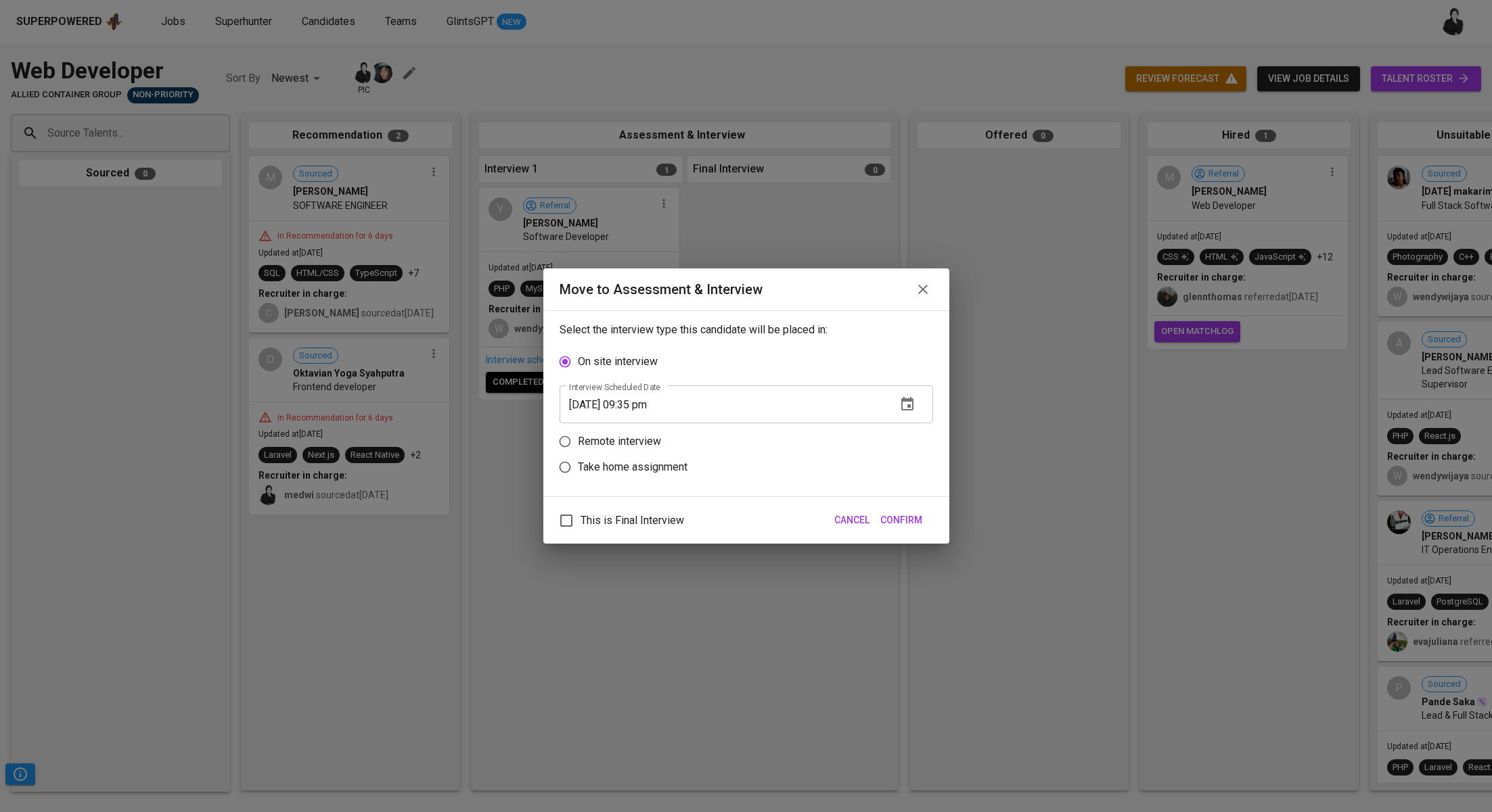
click at [612, 444] on p "Remote interview" at bounding box center [620, 441] width 83 height 16
click at [578, 444] on input "Remote interview" at bounding box center [565, 441] width 26 height 26
radio input "true"
click at [640, 428] on input "09/28/2025 09:35 pm" at bounding box center [722, 430] width 326 height 38
type input "[DATE] 08:36 pm"
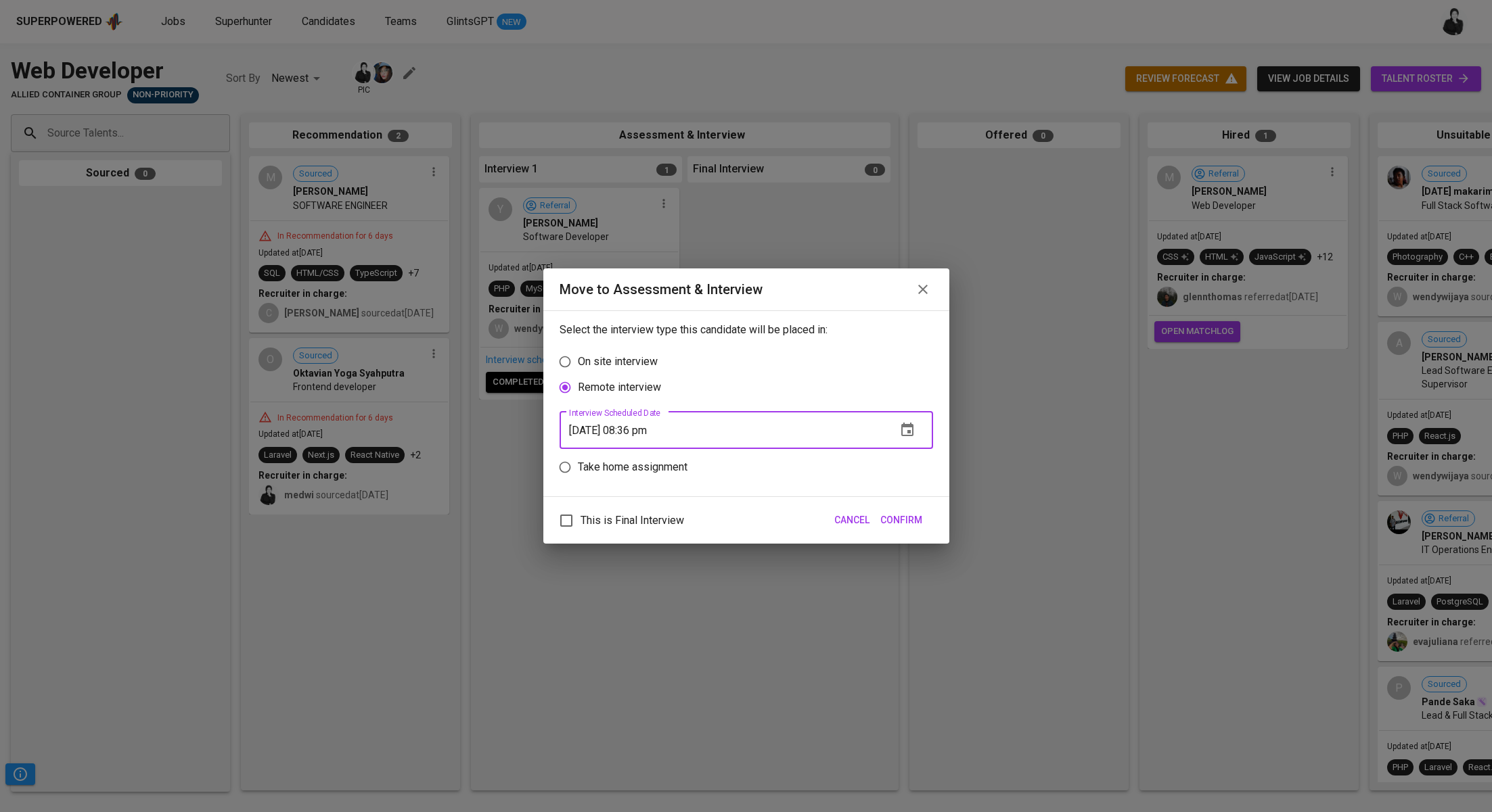
click at [901, 529] on button "Confirm" at bounding box center [901, 520] width 53 height 25
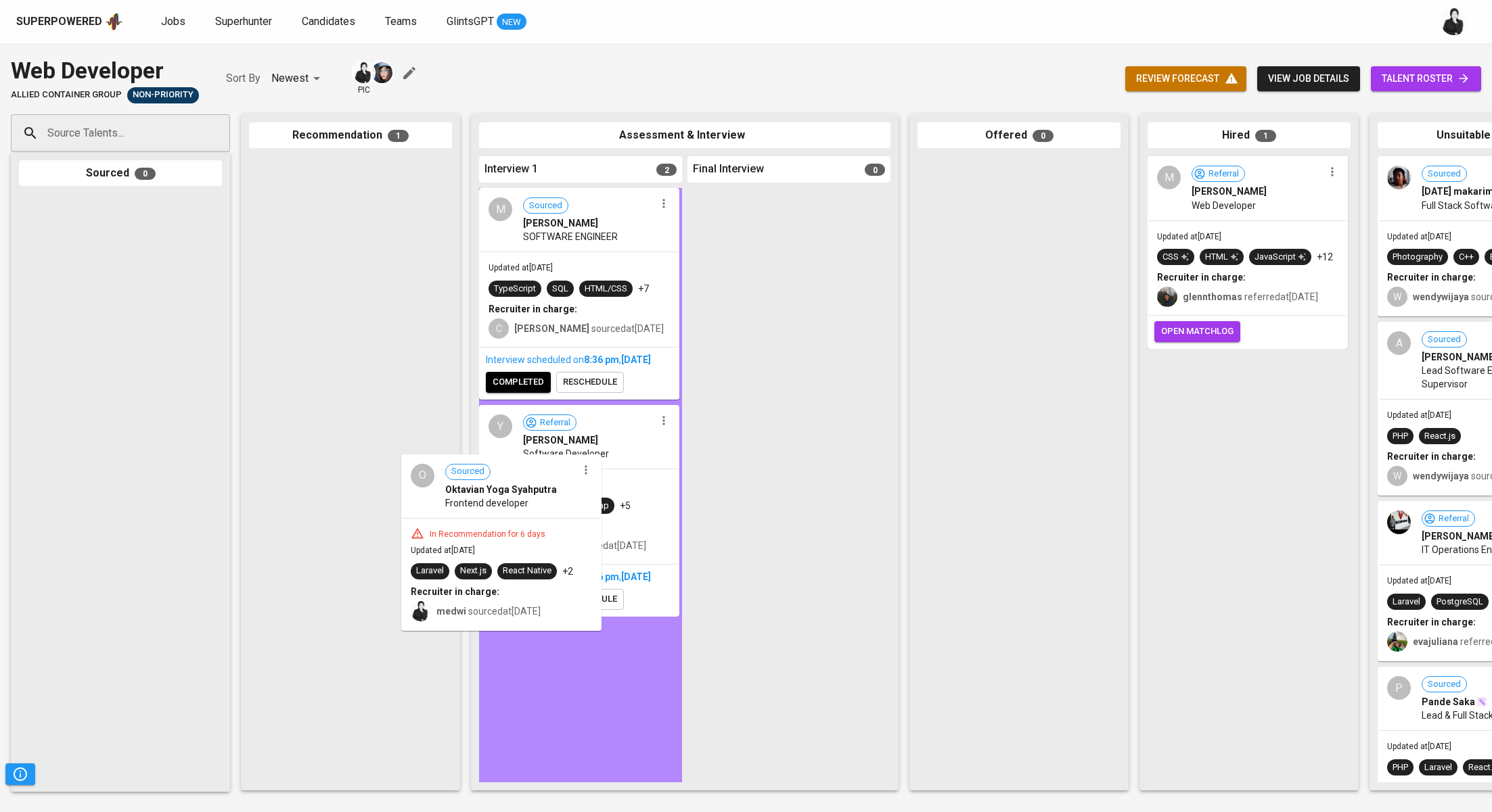
drag, startPoint x: 388, startPoint y: 201, endPoint x: 540, endPoint y: 503, distance: 338.1
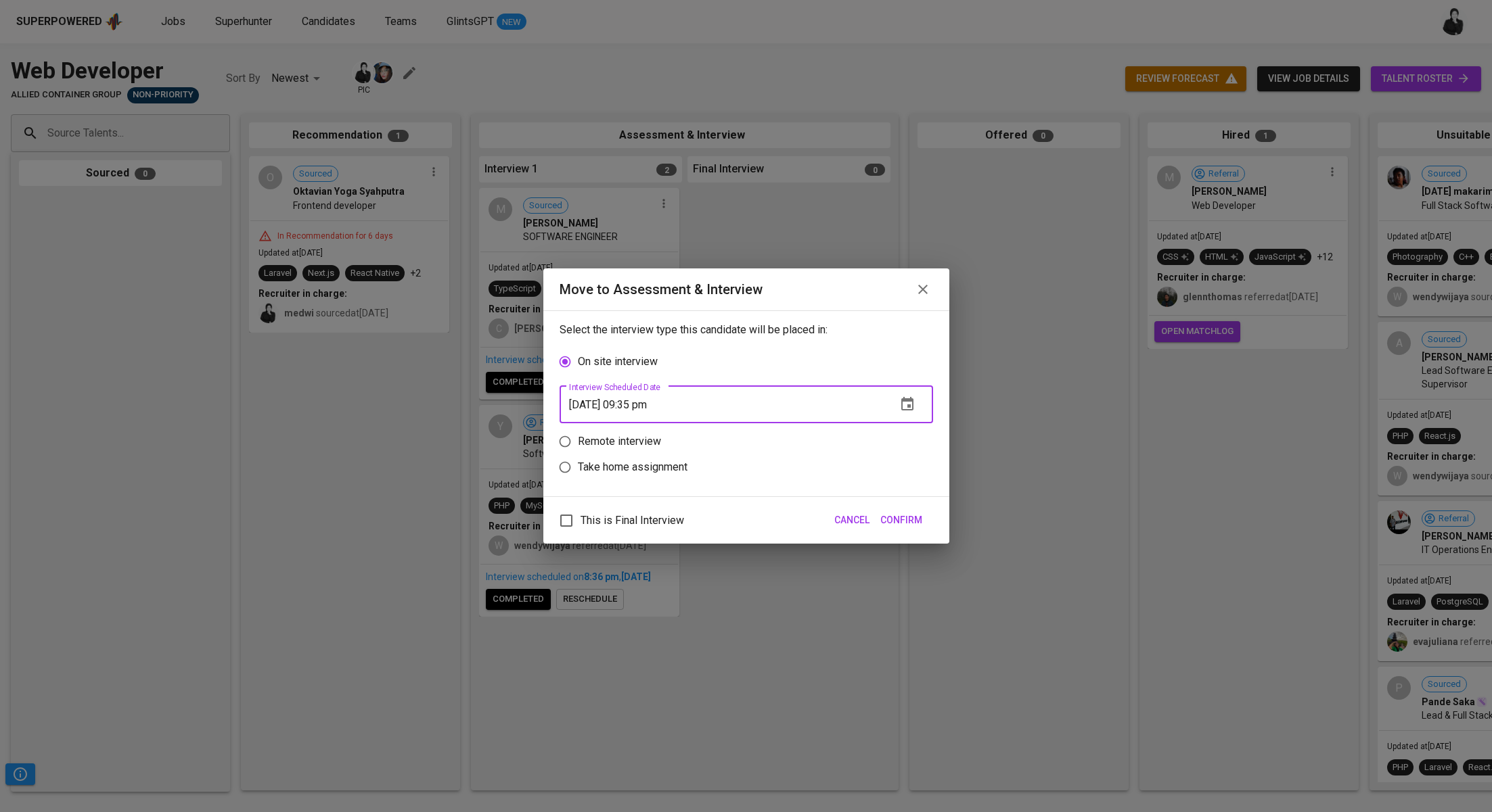
click at [635, 410] on input "09/28/2025 09:35 pm" at bounding box center [722, 404] width 326 height 38
click at [625, 434] on p "Remote interview" at bounding box center [620, 441] width 83 height 16
click at [578, 434] on input "Remote interview" at bounding box center [565, 441] width 26 height 26
radio input "true"
click at [642, 425] on input "09/28/2025 09:35 pm" at bounding box center [722, 430] width 326 height 38
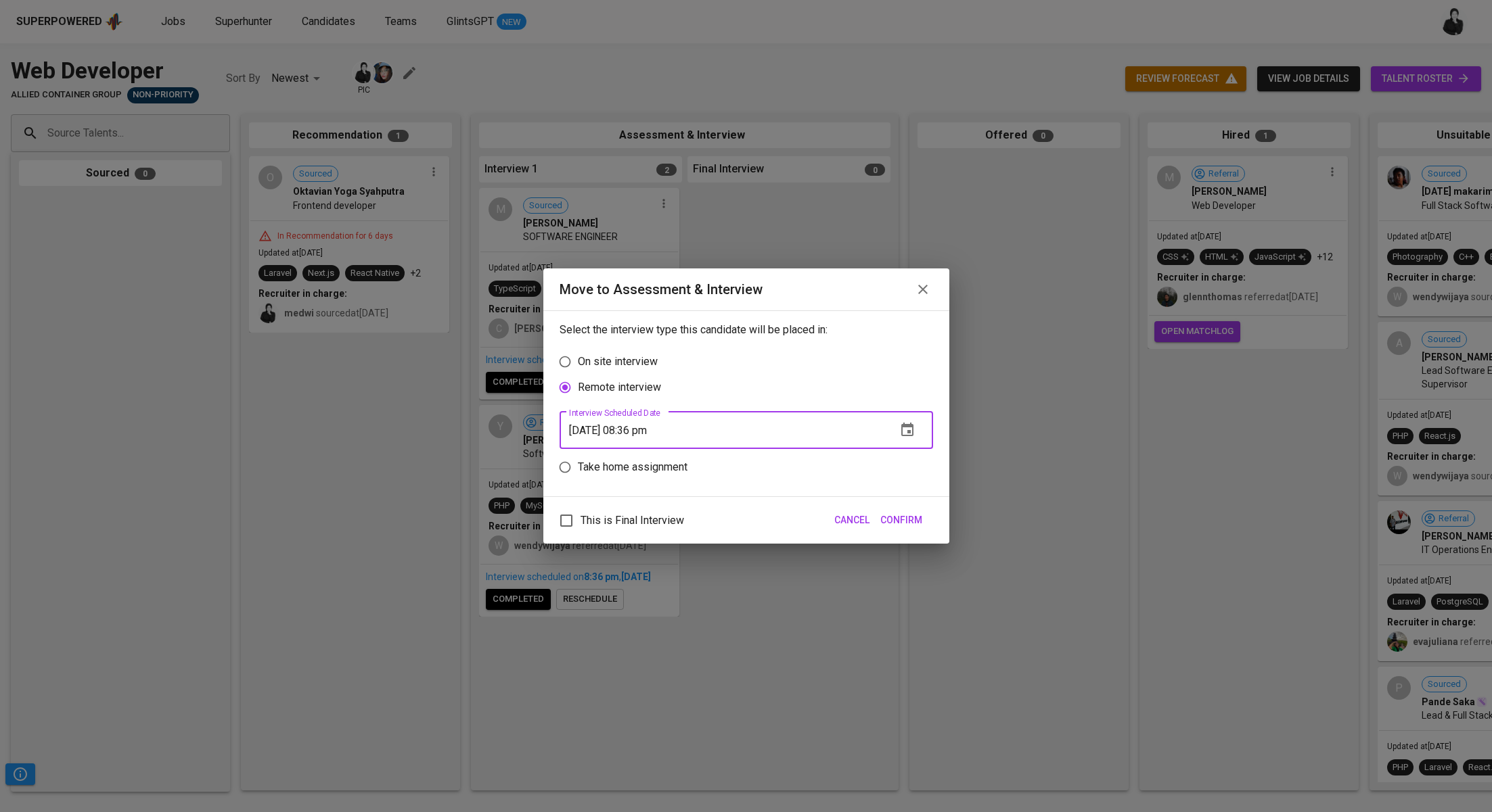
click at [912, 524] on span "Confirm" at bounding box center [901, 521] width 42 height 17
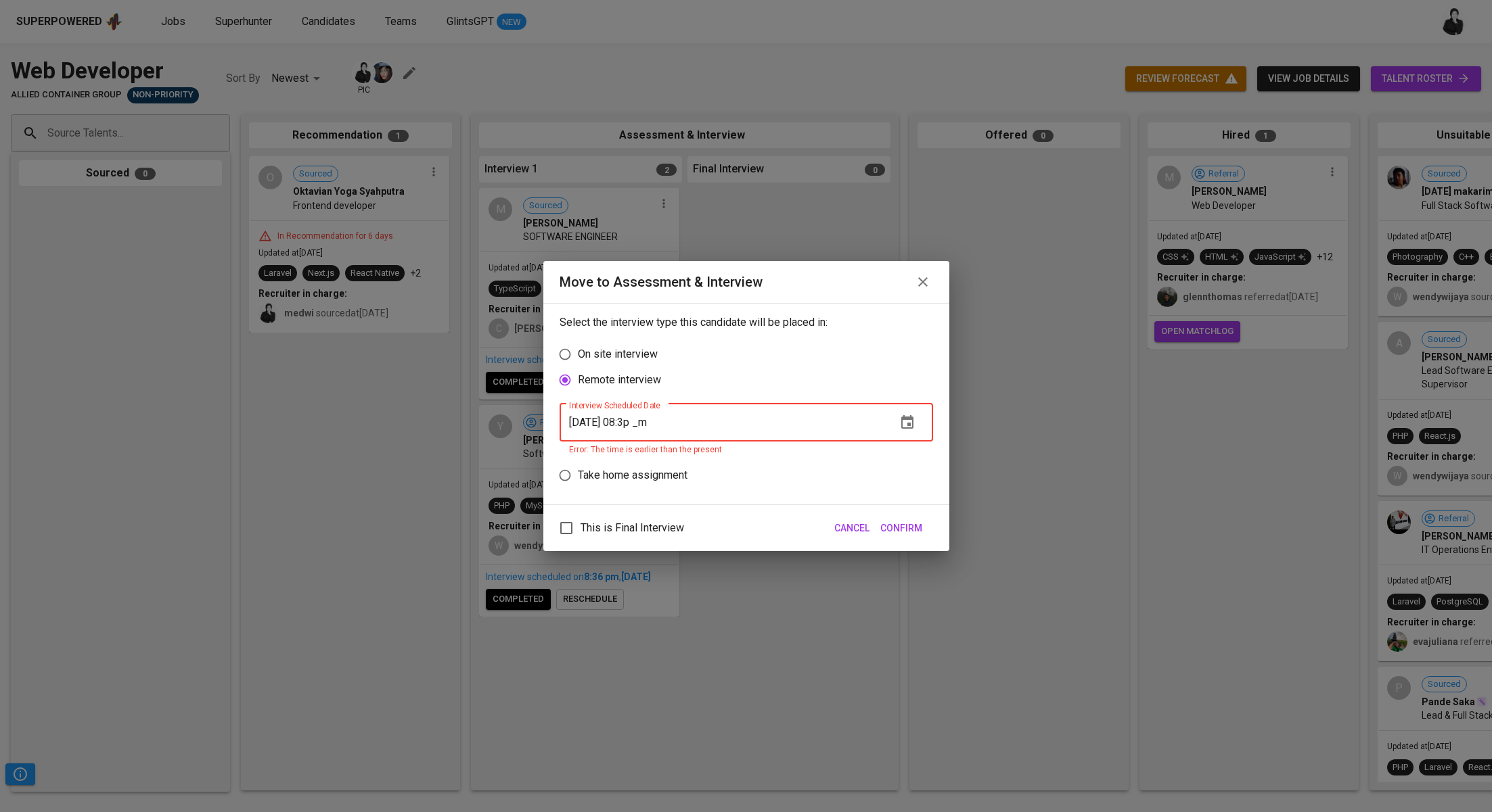
type input "[DATE] 08:37 pm"
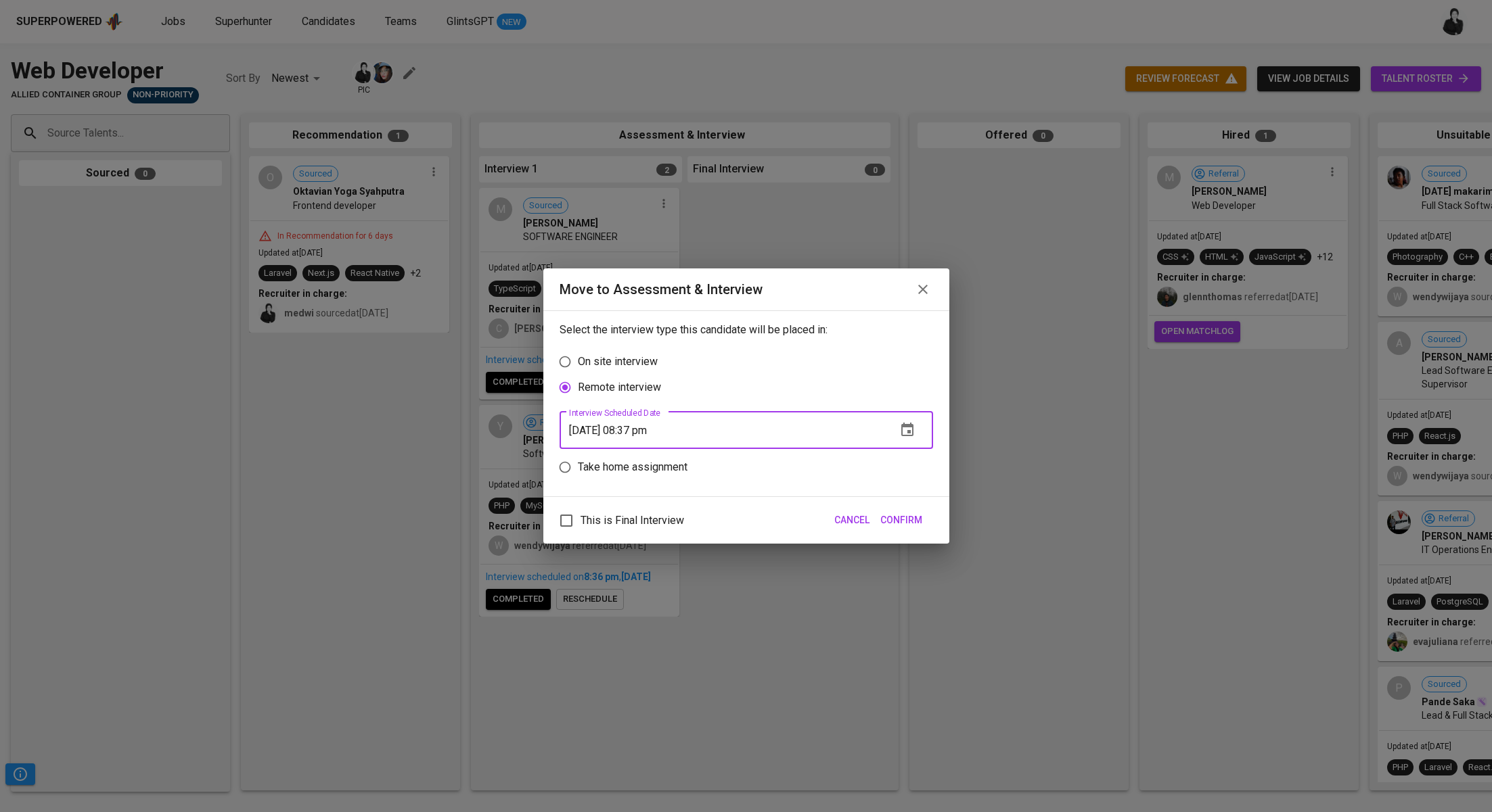
click at [912, 519] on span "Confirm" at bounding box center [901, 521] width 42 height 17
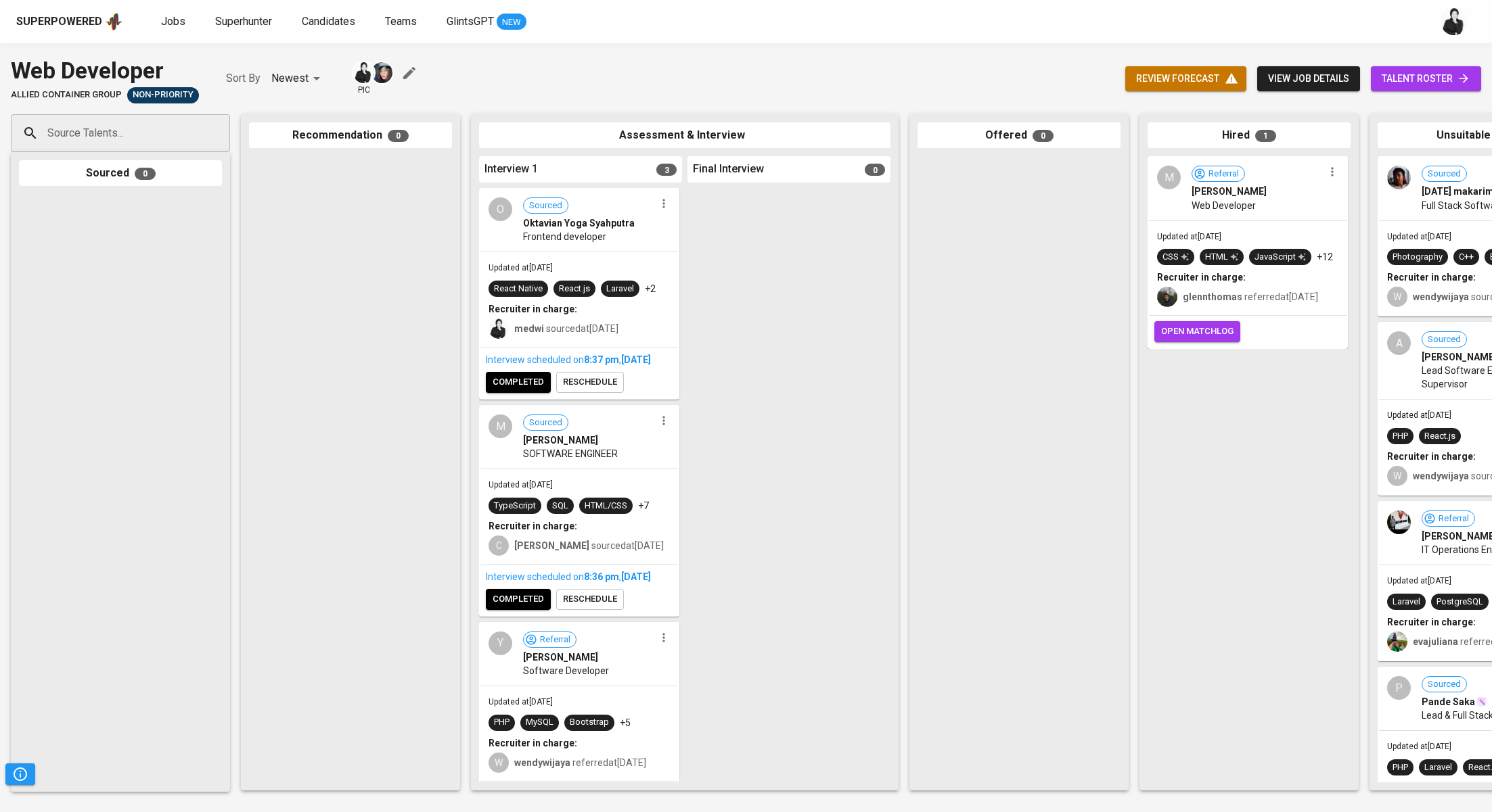
click at [534, 389] on span "completed" at bounding box center [518, 383] width 51 height 16
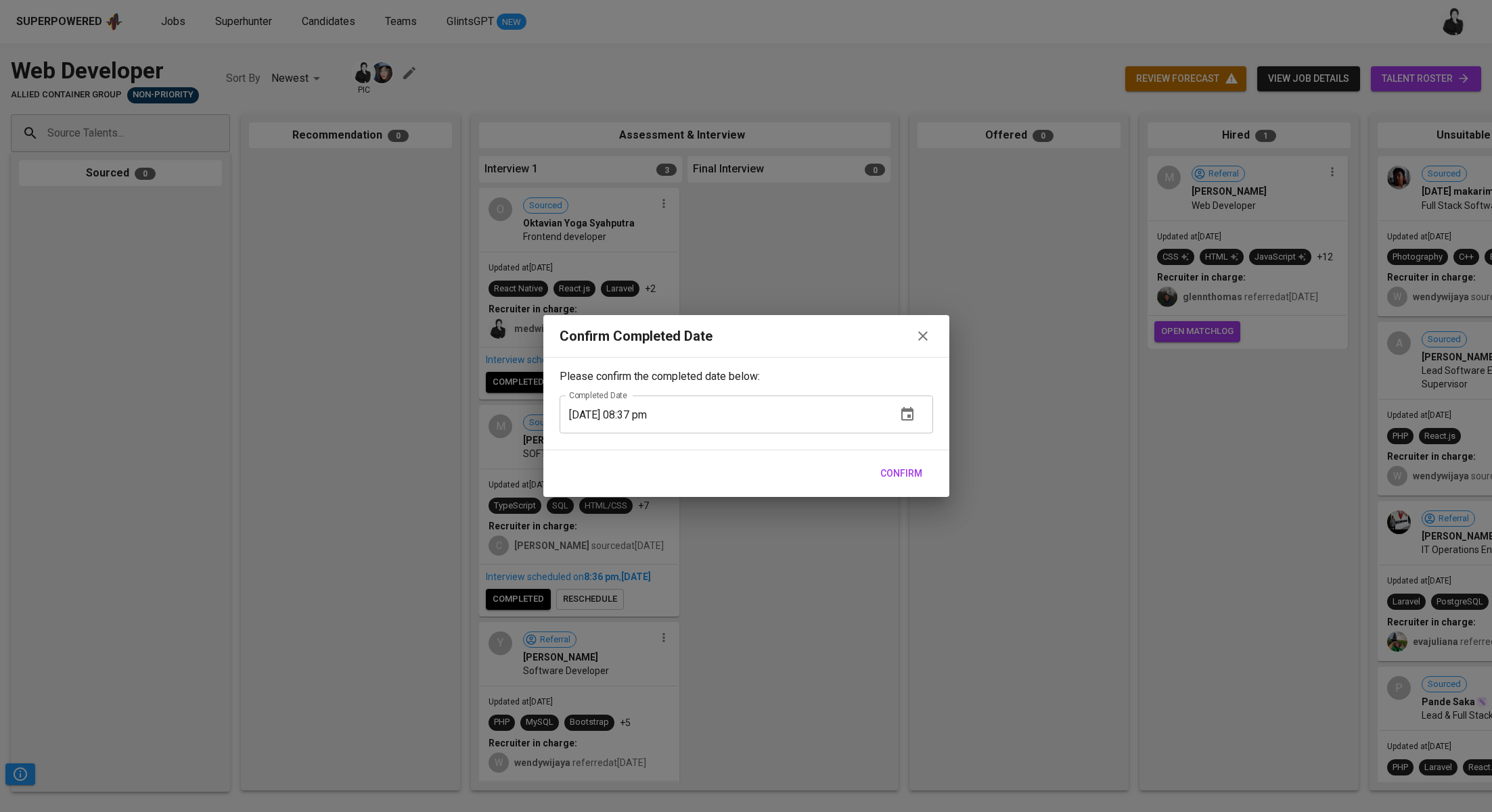
click at [912, 467] on span "Confirm" at bounding box center [901, 473] width 42 height 17
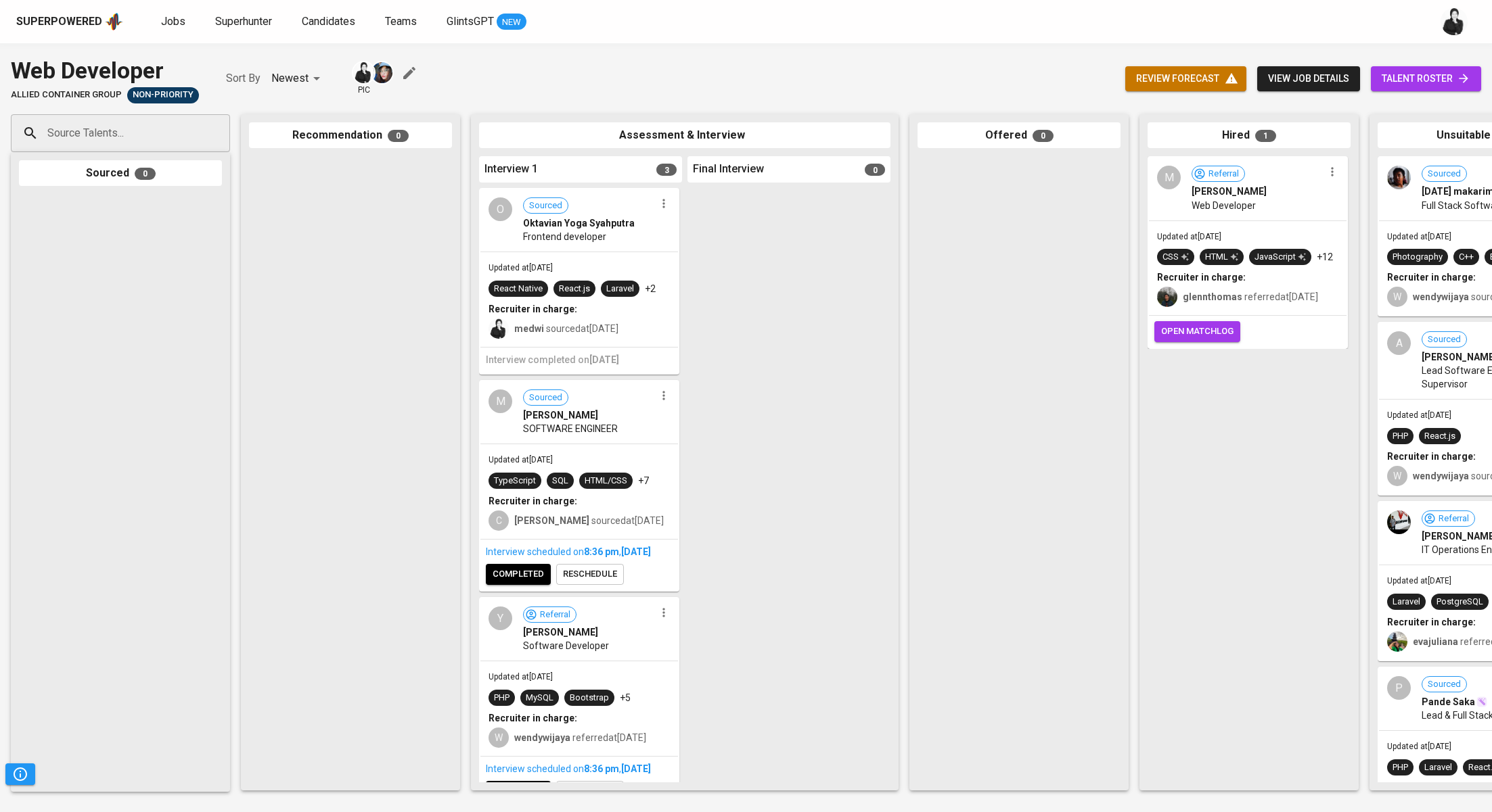
click at [532, 582] on span "completed" at bounding box center [518, 574] width 51 height 16
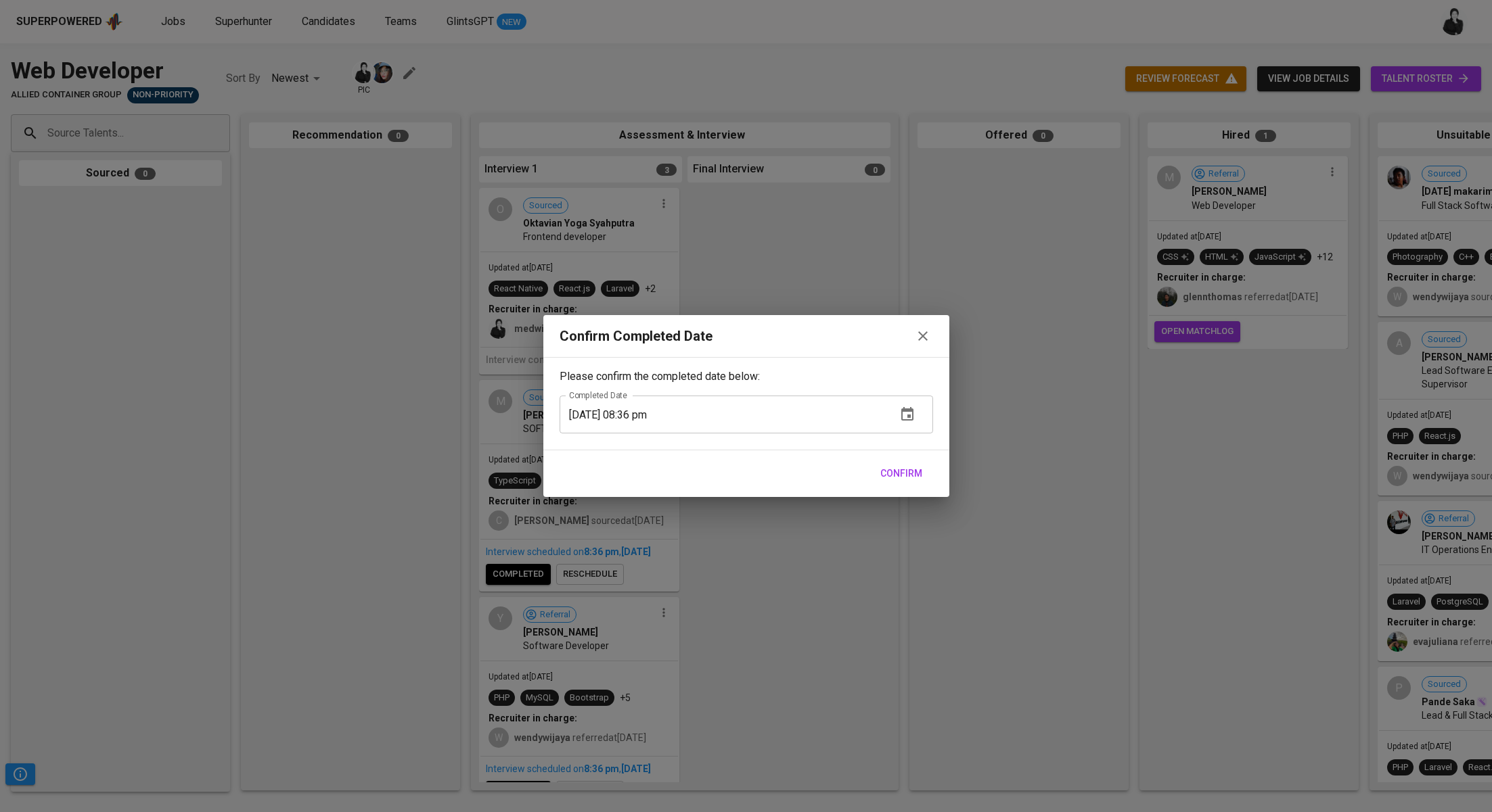
click at [915, 469] on span "Confirm" at bounding box center [901, 473] width 42 height 17
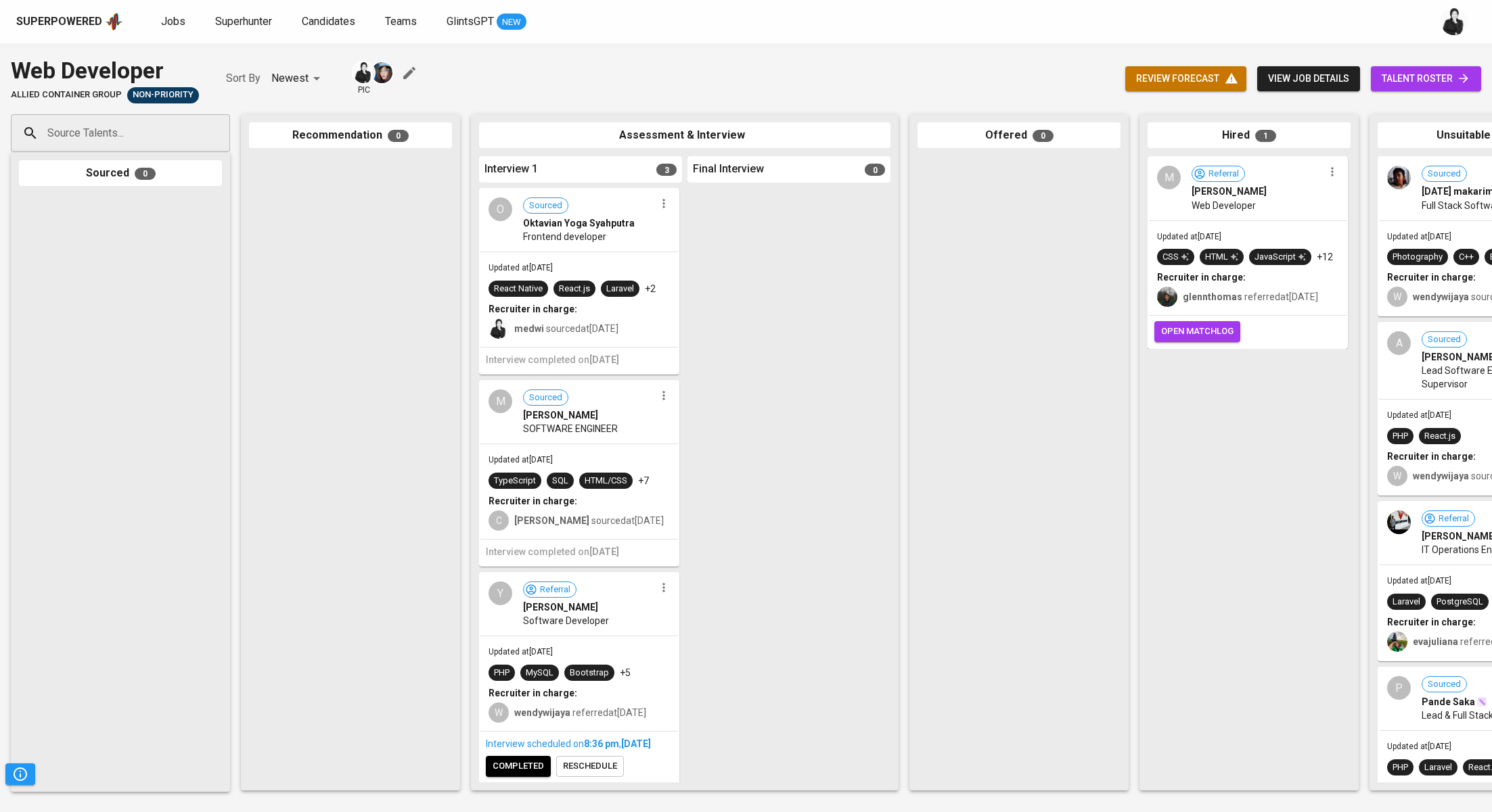
scroll to position [16, 0]
click at [541, 766] on span "completed" at bounding box center [518, 765] width 51 height 16
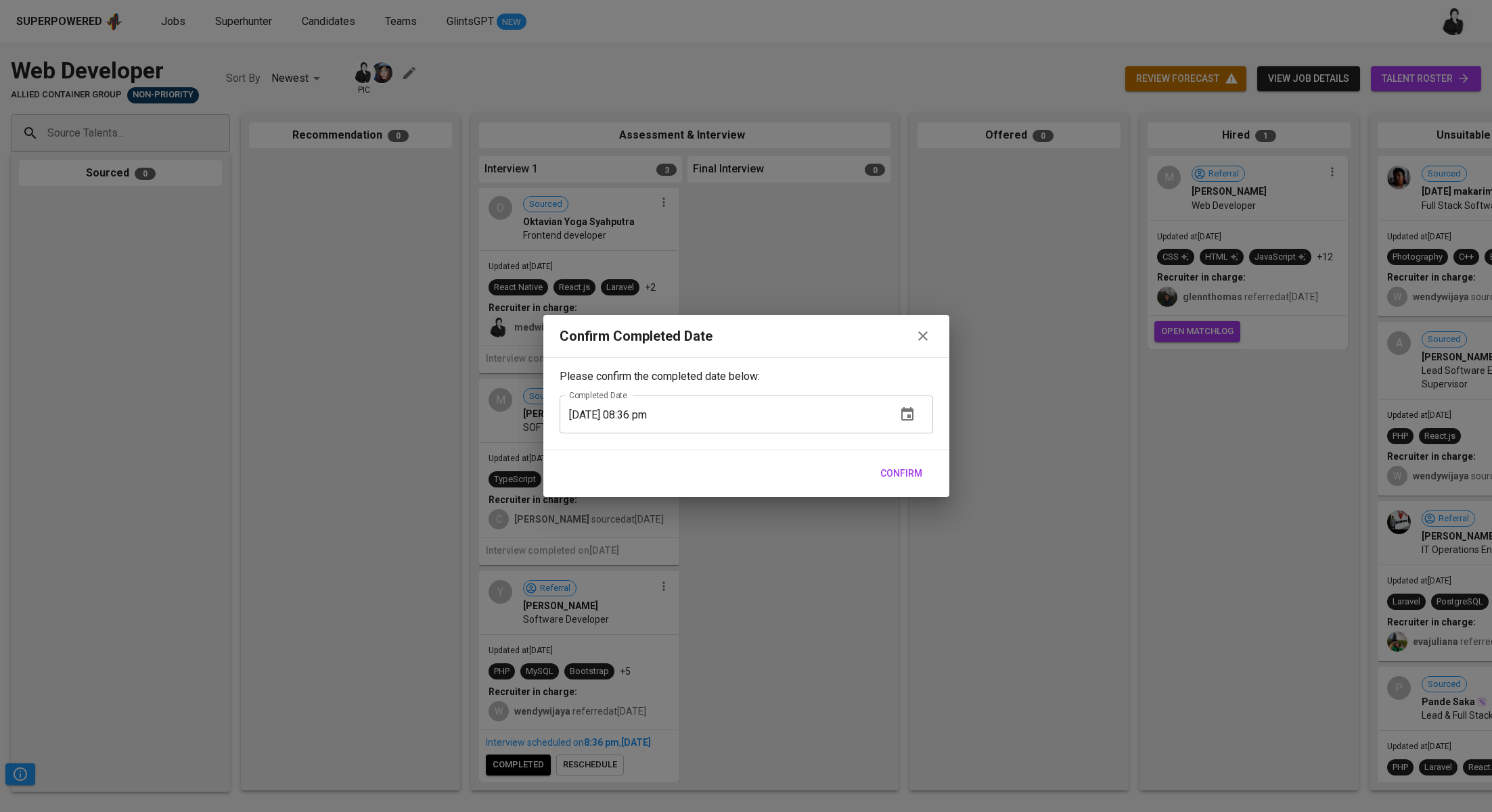
click at [902, 464] on button "Confirm" at bounding box center [901, 473] width 53 height 25
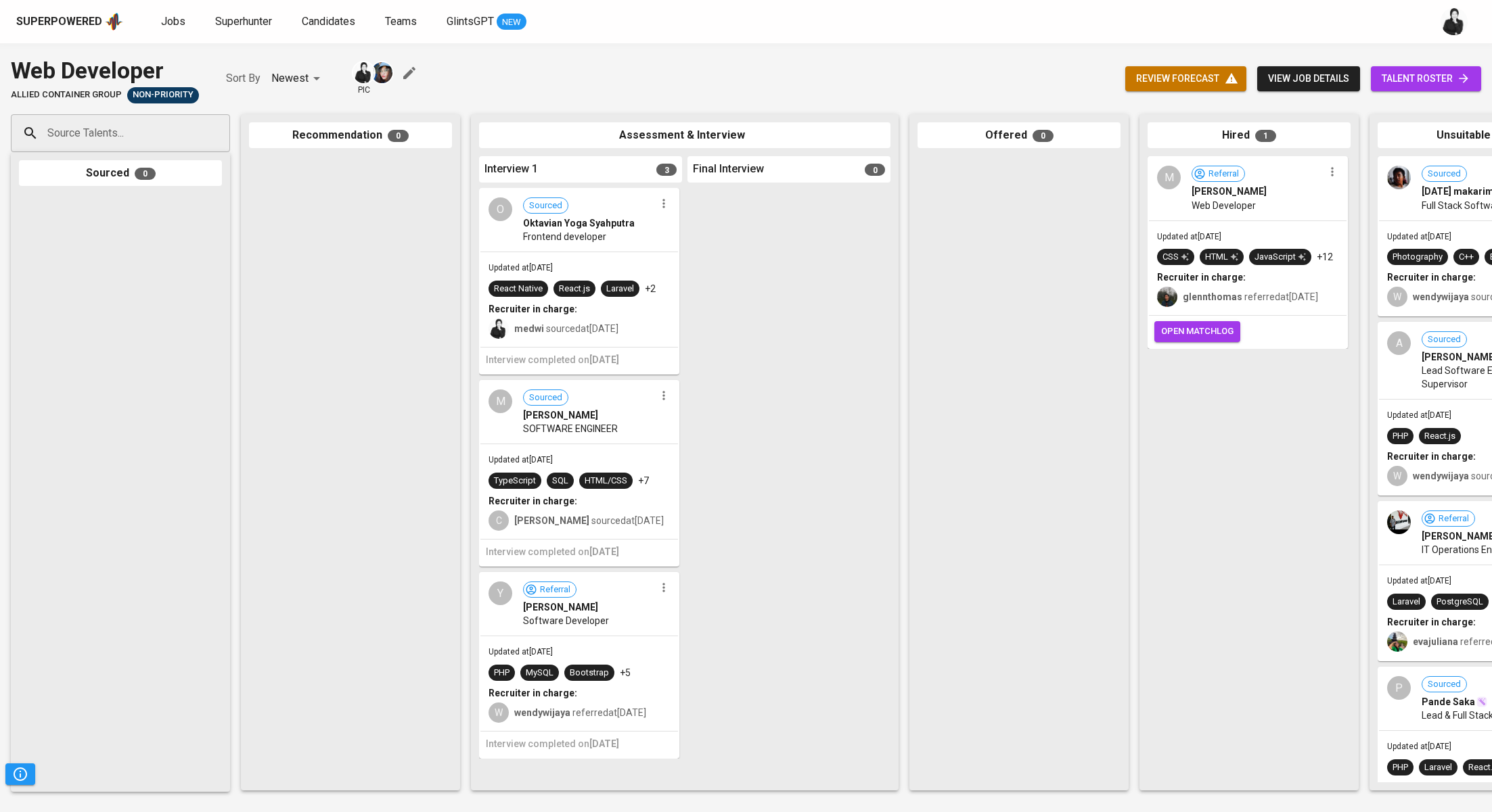
scroll to position [0, 0]
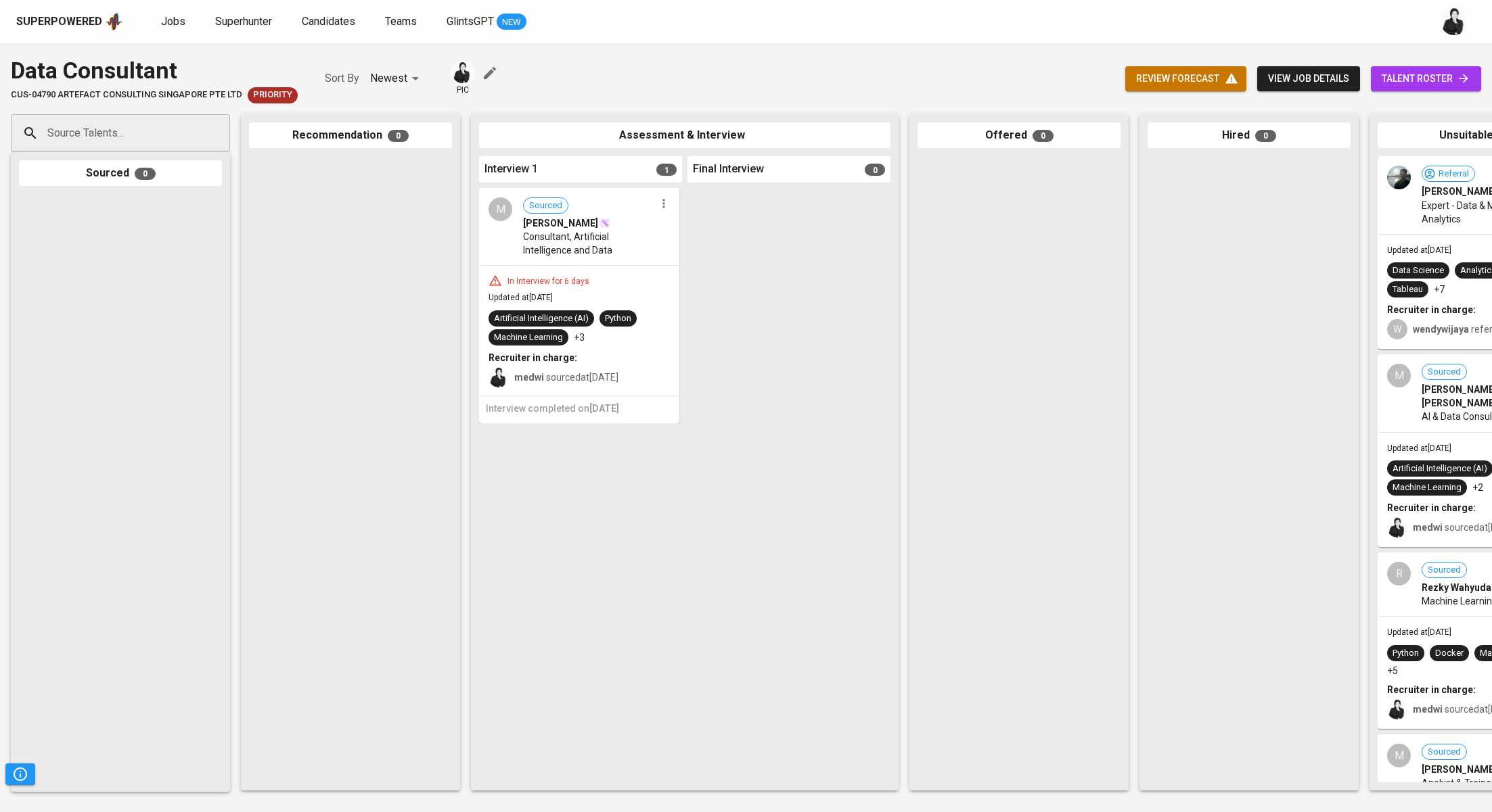
click at [663, 210] on button "button" at bounding box center [663, 204] width 18 height 18
click at [725, 230] on li "Proceed to next interview" at bounding box center [715, 228] width 121 height 20
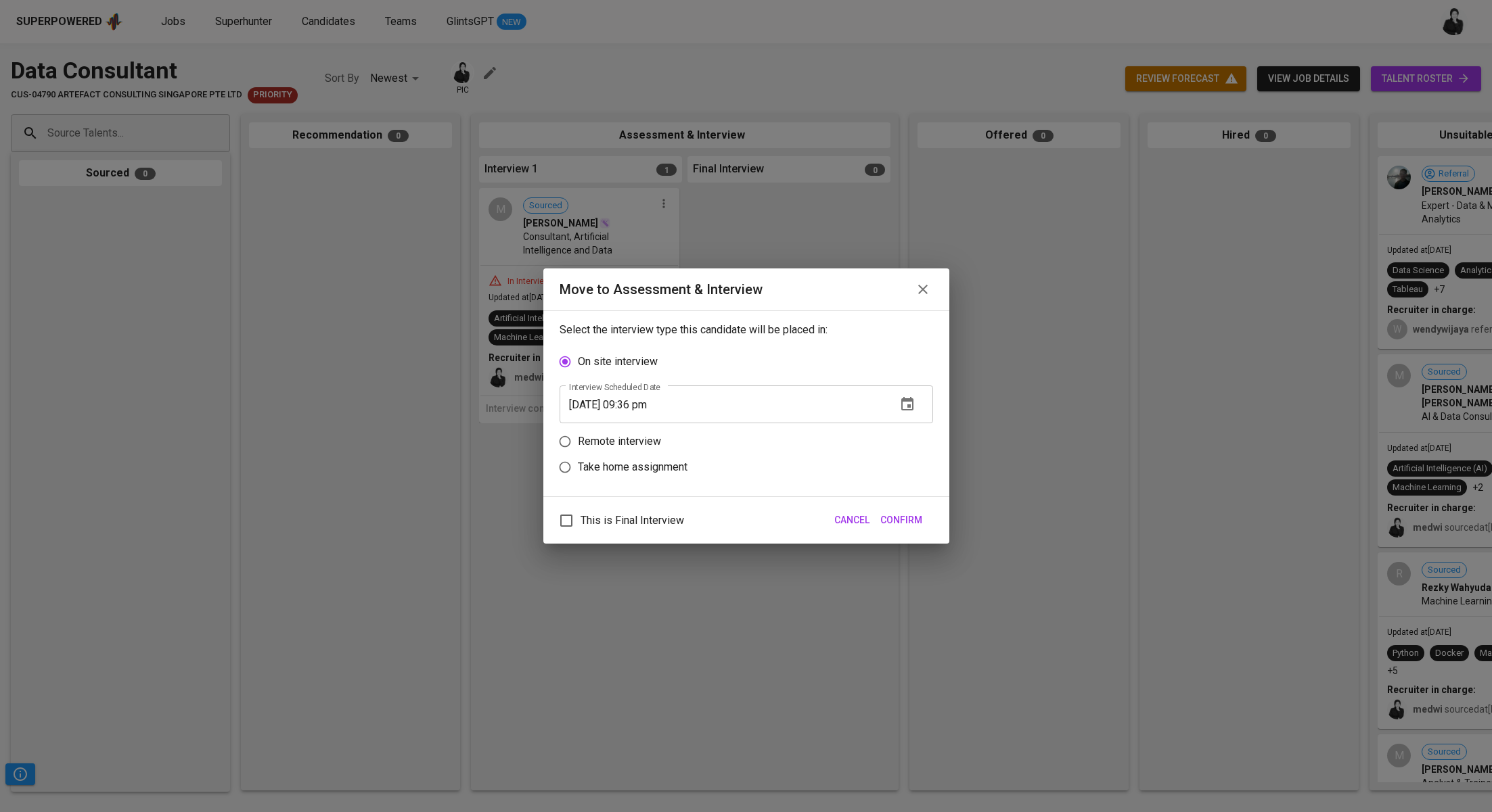
click at [623, 438] on p "Remote interview" at bounding box center [620, 441] width 83 height 16
click at [578, 438] on input "Remote interview" at bounding box center [565, 441] width 26 height 26
radio input "true"
click at [642, 434] on input "[DATE] 09:36 pm" at bounding box center [722, 430] width 326 height 38
click at [655, 424] on input "[DATE] 08:36 pm" at bounding box center [722, 430] width 326 height 38
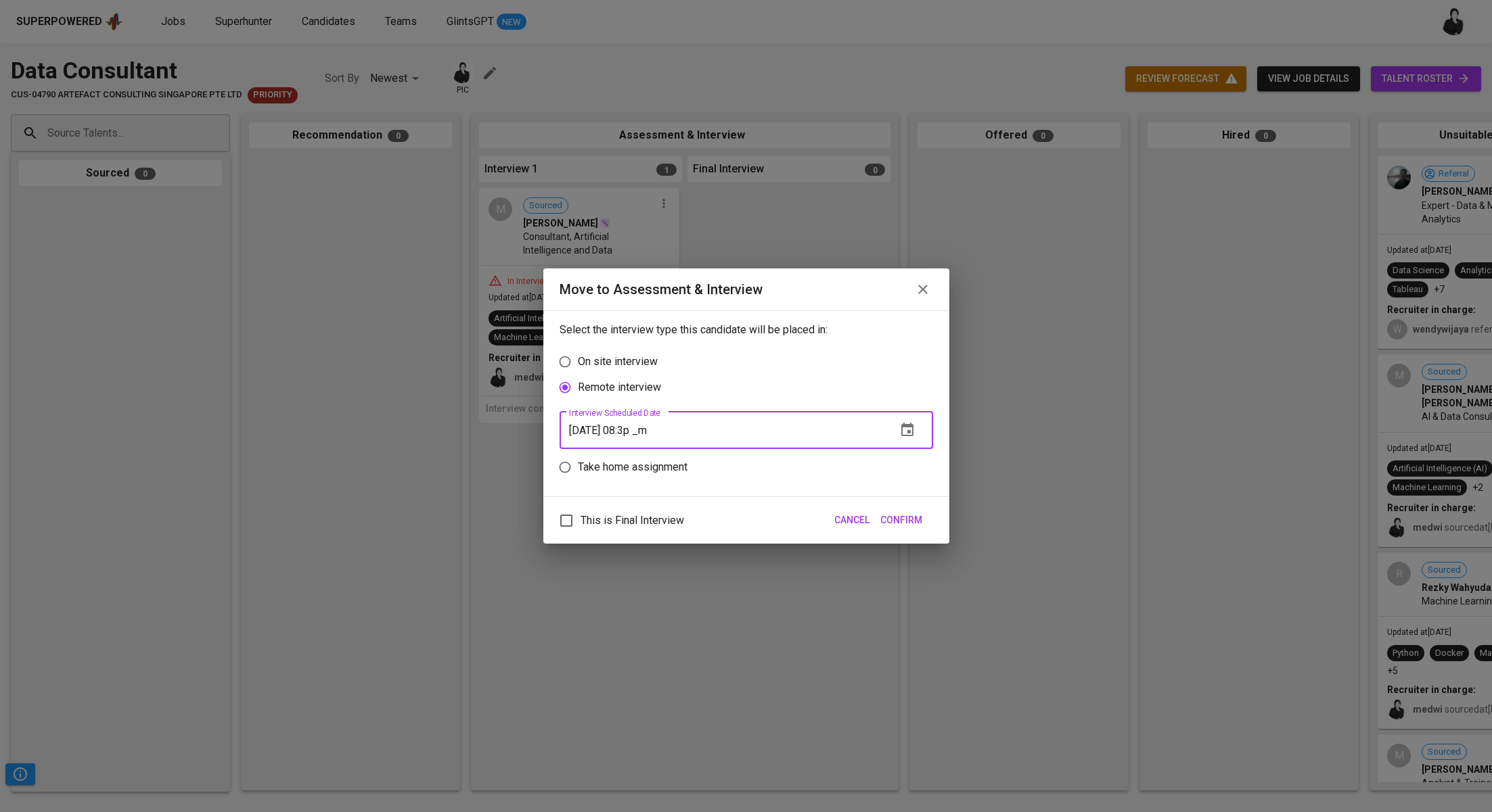
type input "[DATE] 08:37 pm"
click at [920, 511] on button "Confirm" at bounding box center [901, 520] width 53 height 25
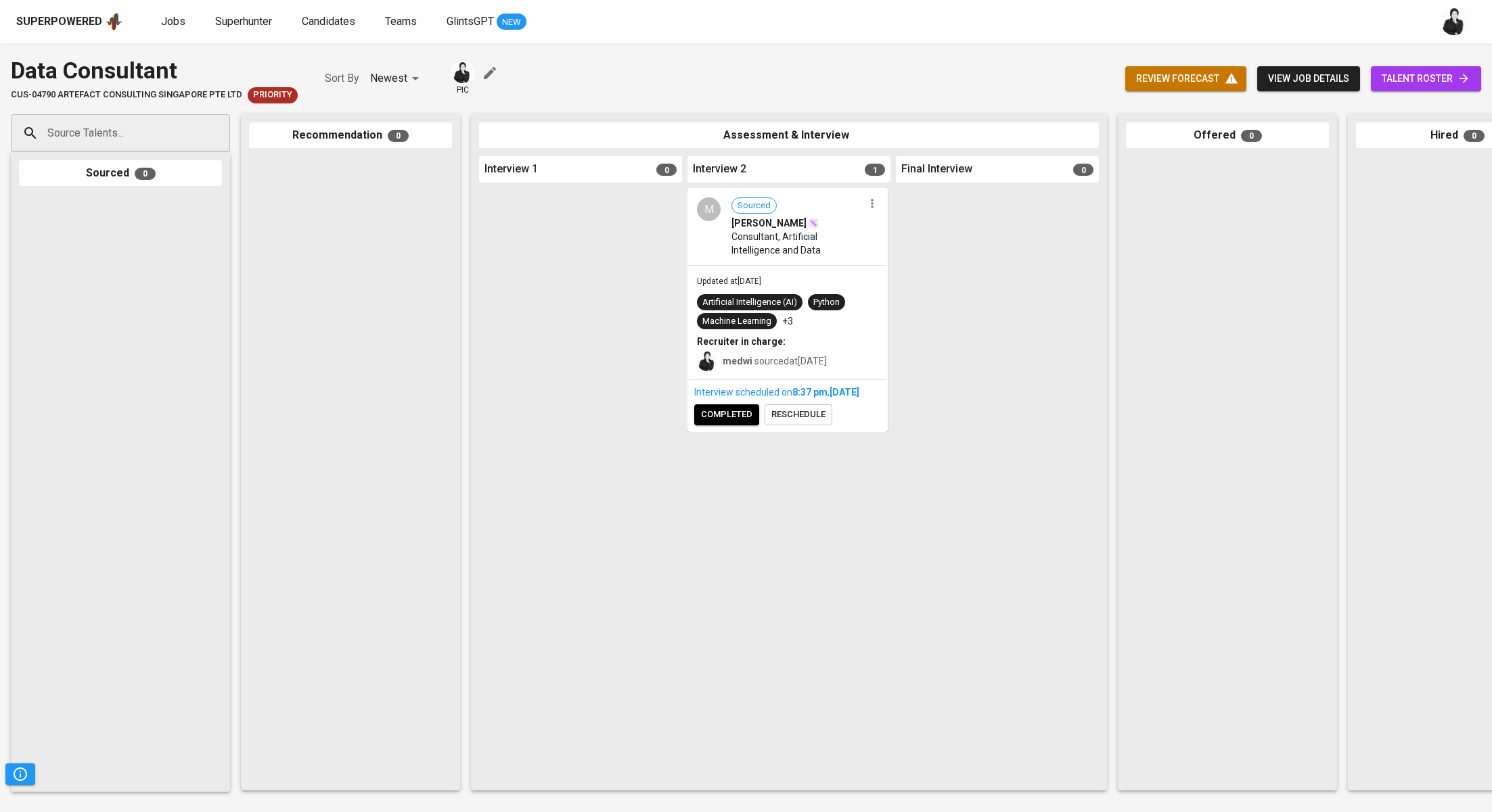
click at [707, 431] on div "Interview scheduled on 8:37 PM [DATE] completed reschedule" at bounding box center [787, 405] width 197 height 51
click at [742, 423] on span "completed" at bounding box center [727, 415] width 51 height 16
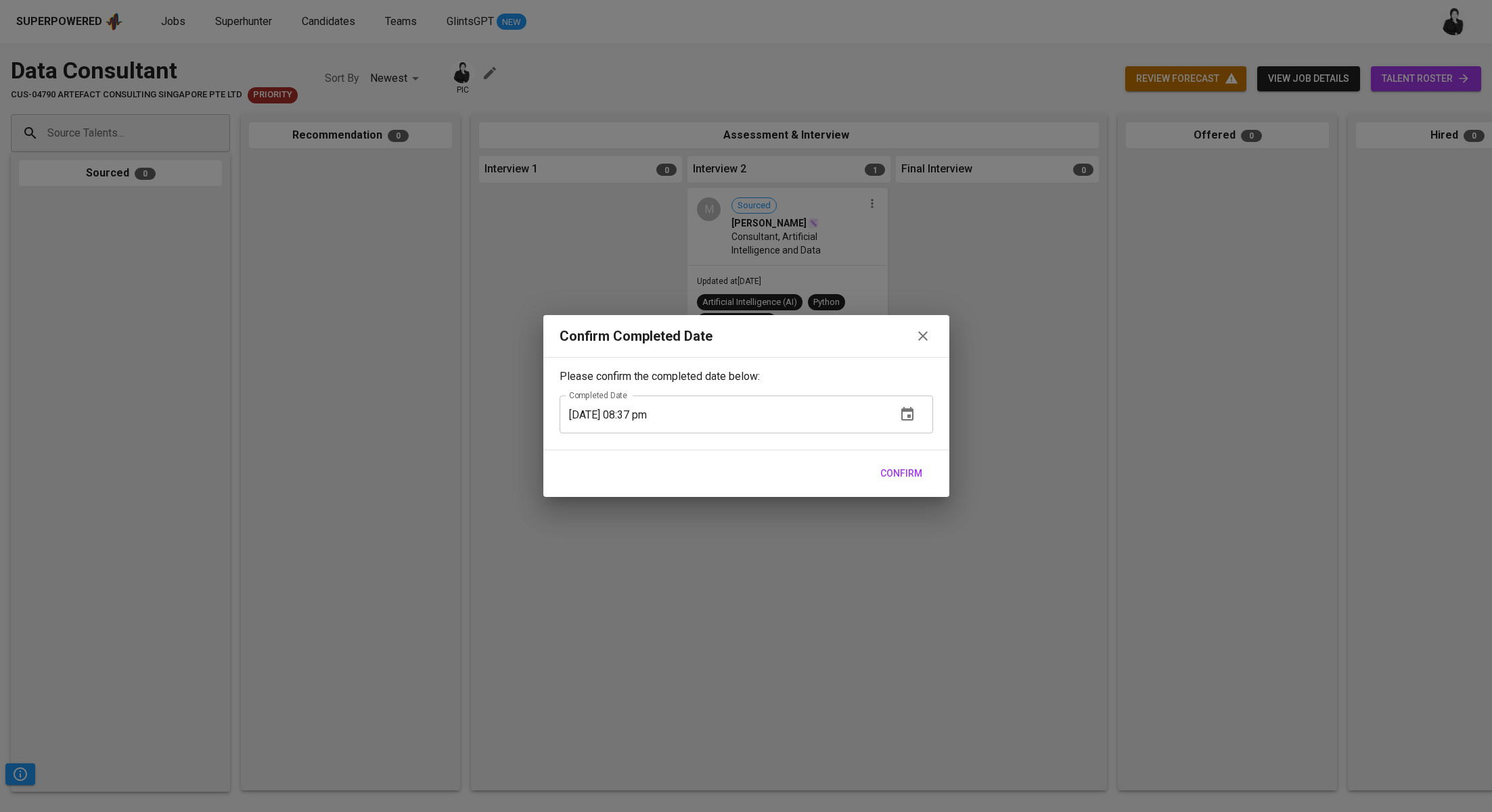
click at [910, 482] on button "Confirm" at bounding box center [901, 473] width 53 height 25
